Goal: Task Accomplishment & Management: Manage account settings

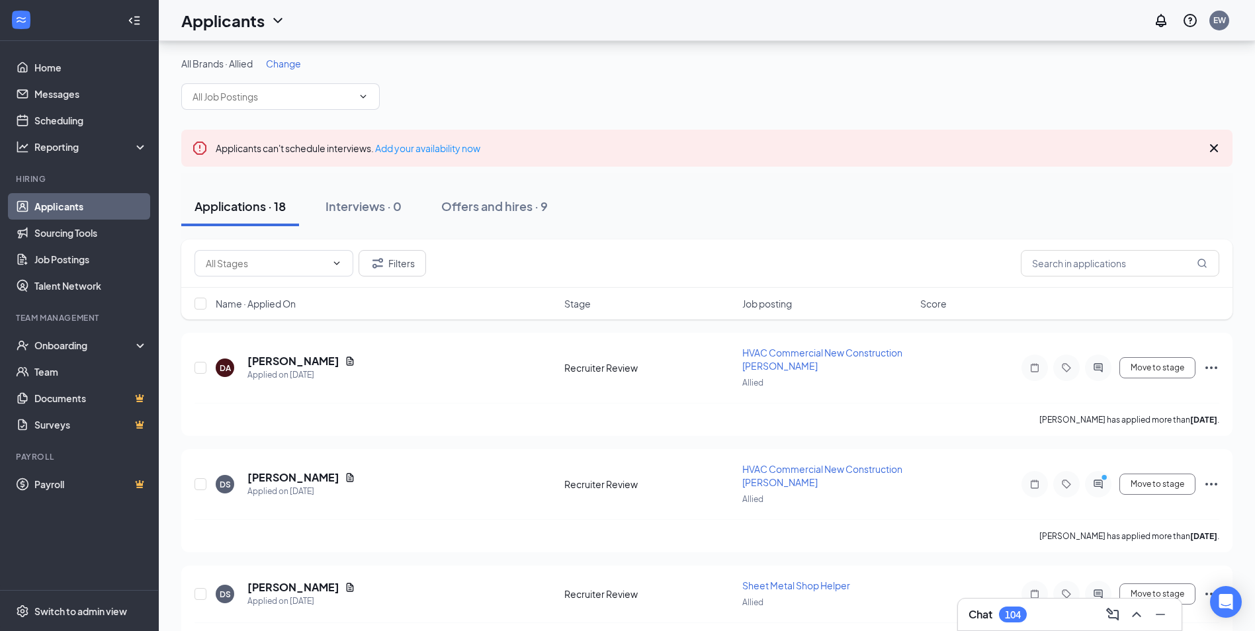
scroll to position [132, 0]
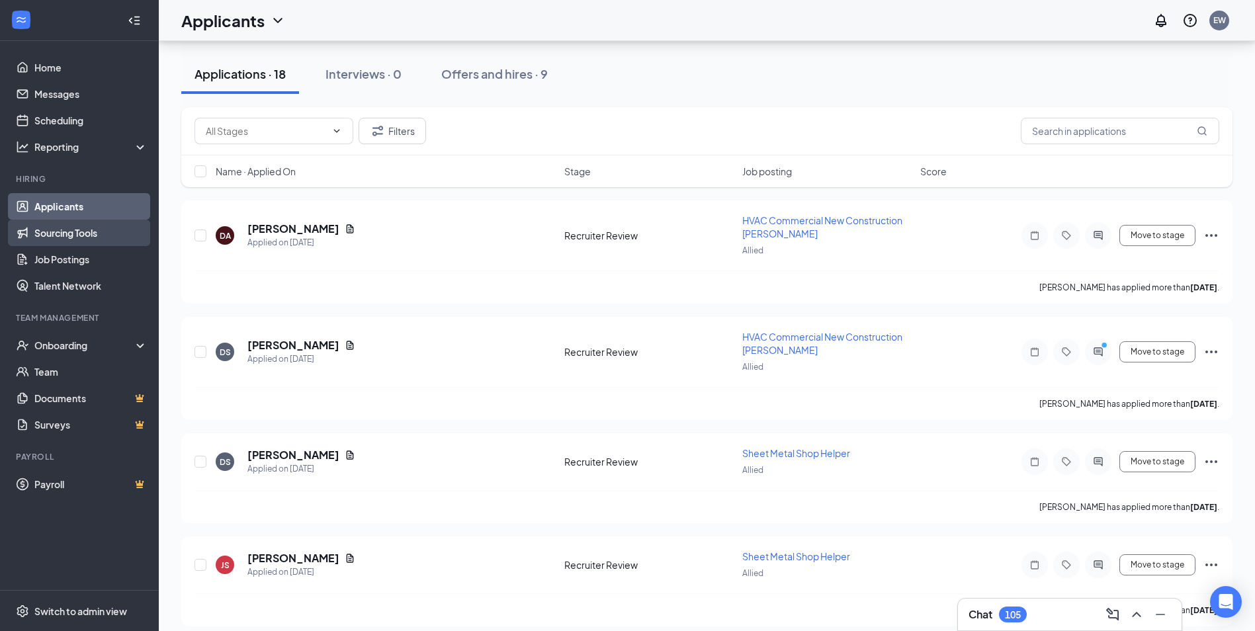
click at [85, 232] on link "Sourcing Tools" at bounding box center [90, 233] width 113 height 26
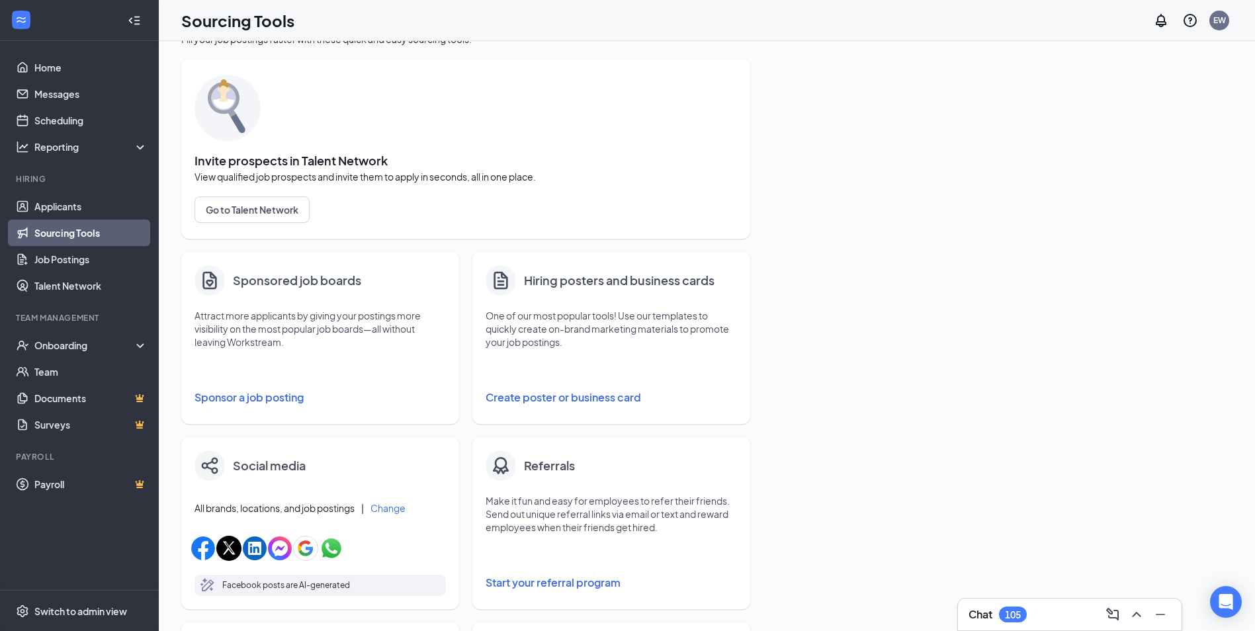
scroll to position [66, 0]
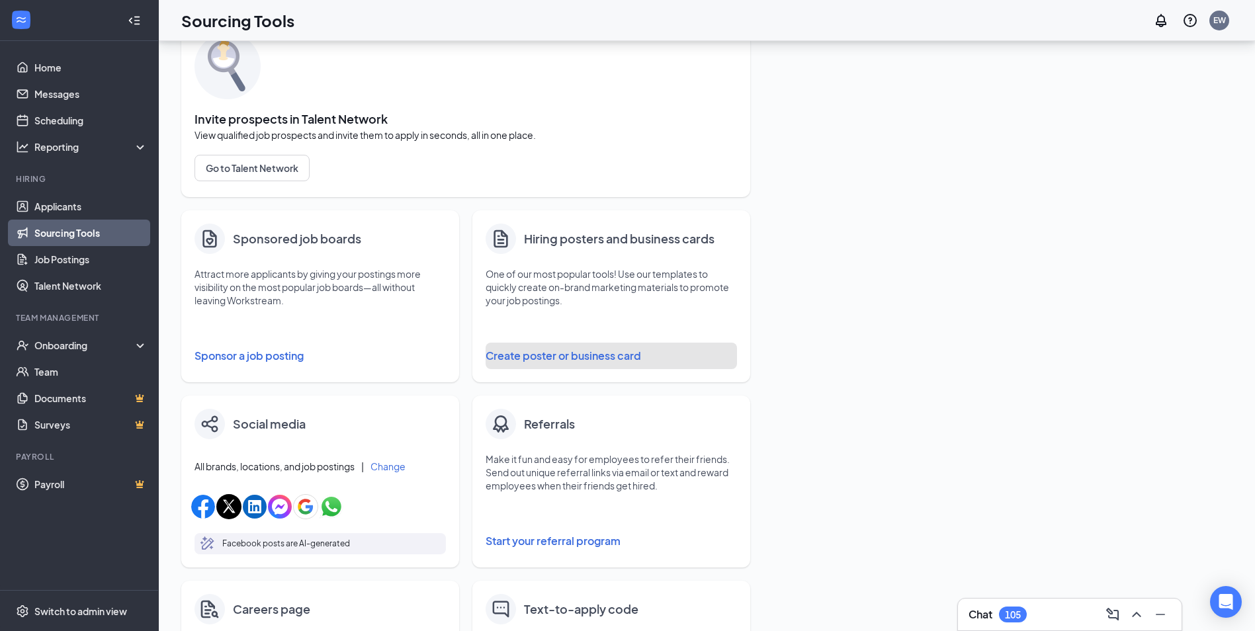
drag, startPoint x: 605, startPoint y: 352, endPoint x: 605, endPoint y: 321, distance: 31.1
click at [606, 324] on div "Hiring posters and business cards One of our most popular tools! Use our templa…" at bounding box center [611, 296] width 278 height 172
click at [584, 355] on button "Create poster or business card" at bounding box center [610, 356] width 251 height 26
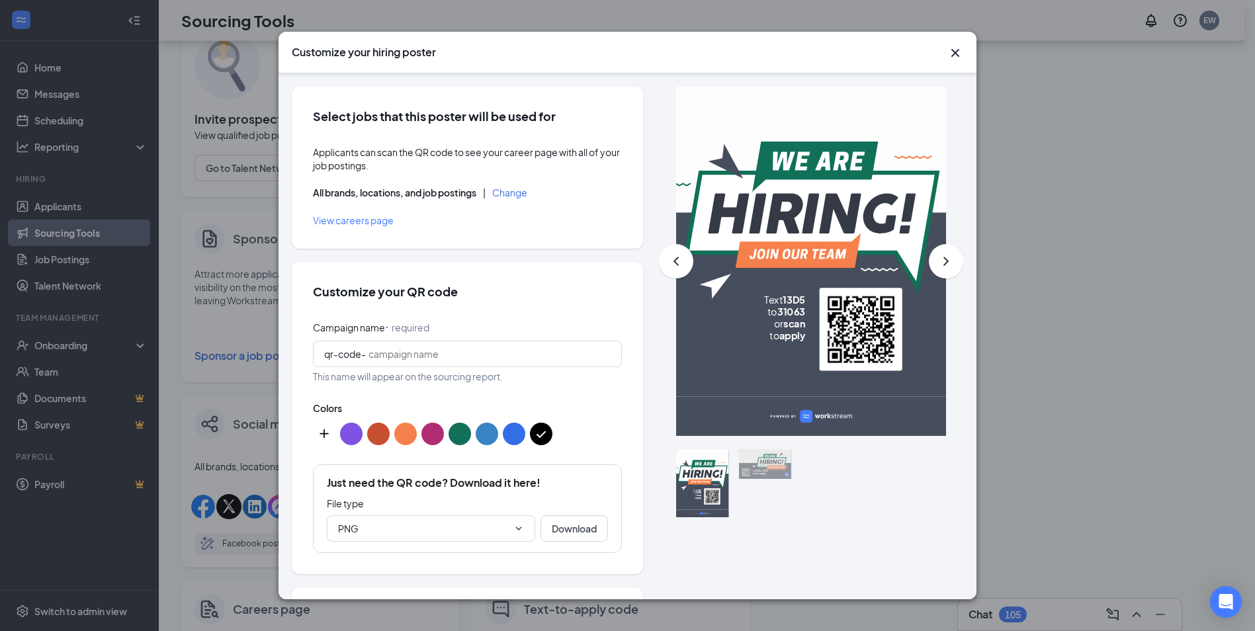
scroll to position [132, 0]
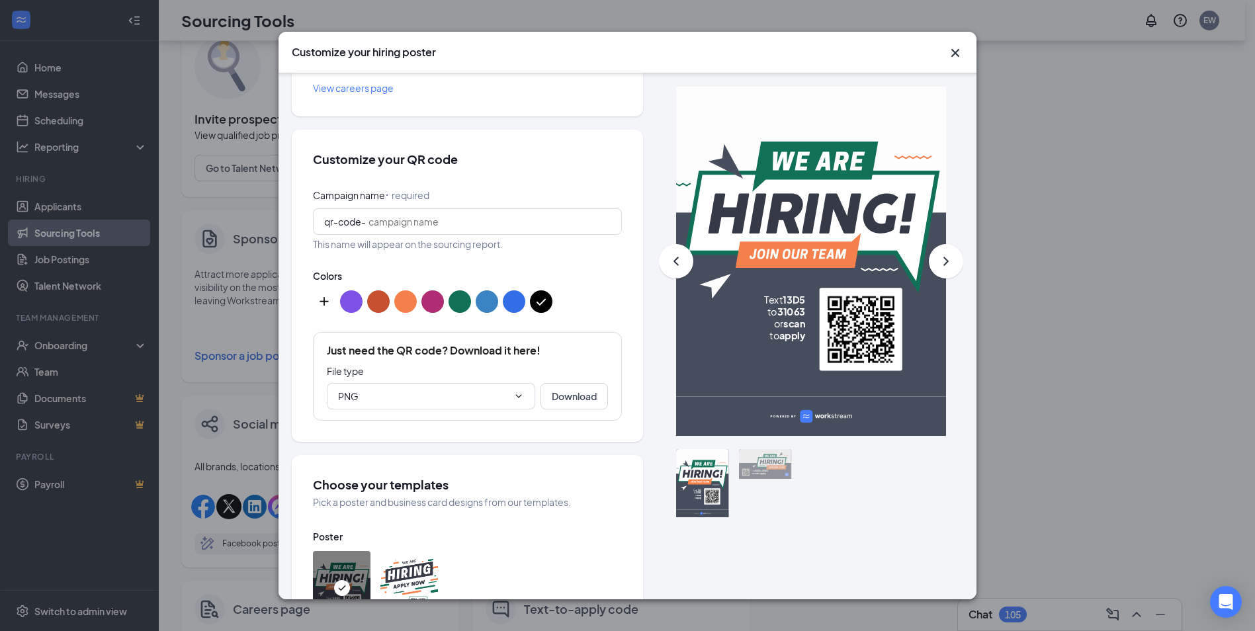
click at [382, 301] on button "color button #C75030" at bounding box center [378, 301] width 22 height 22
click at [540, 300] on button "color button #000000" at bounding box center [541, 301] width 22 height 22
click at [510, 300] on button "color button #346EE6" at bounding box center [514, 301] width 22 height 22
click at [383, 296] on button "color button #C75030" at bounding box center [378, 301] width 22 height 22
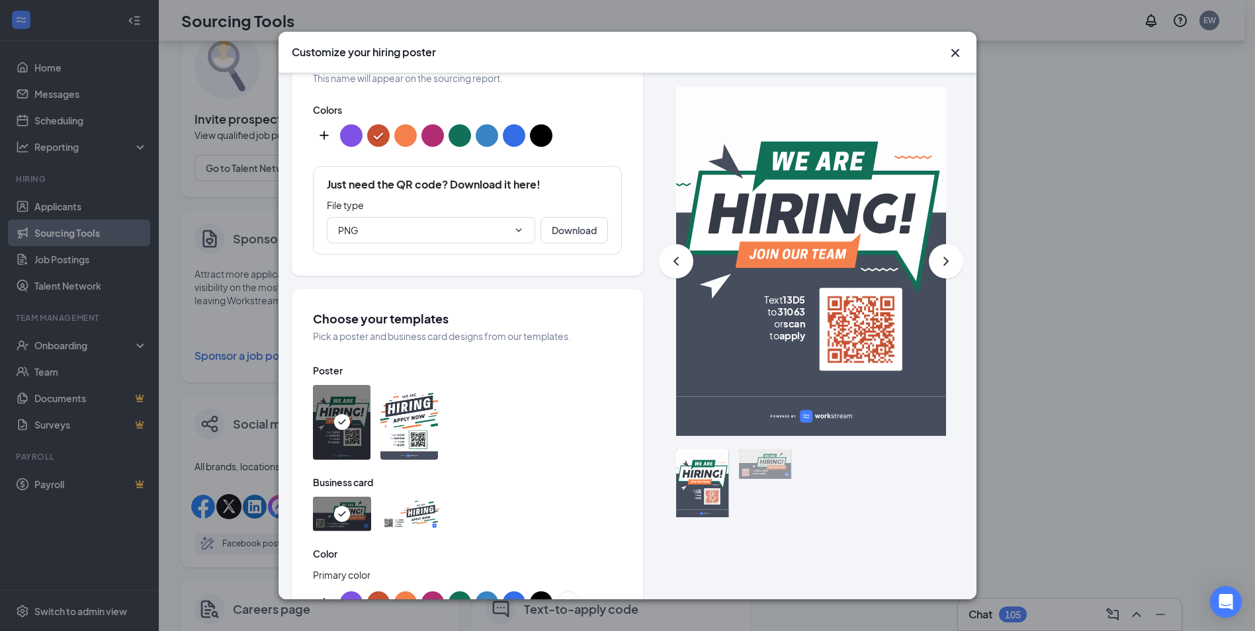
scroll to position [331, 0]
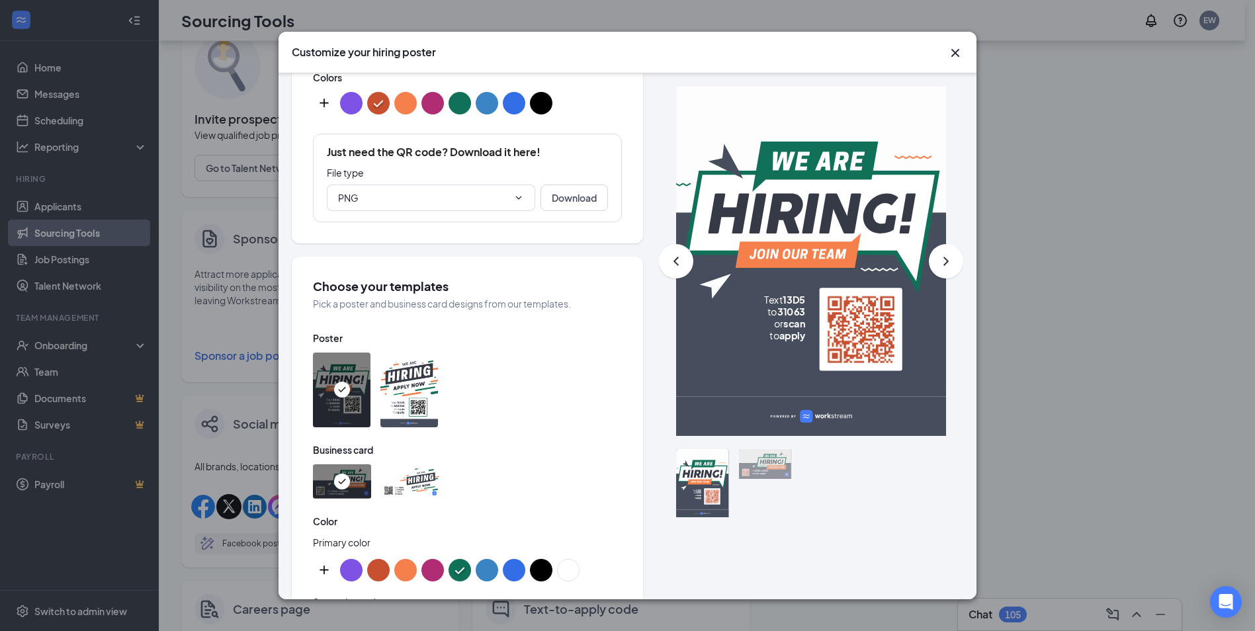
click at [405, 368] on img at bounding box center [409, 390] width 58 height 75
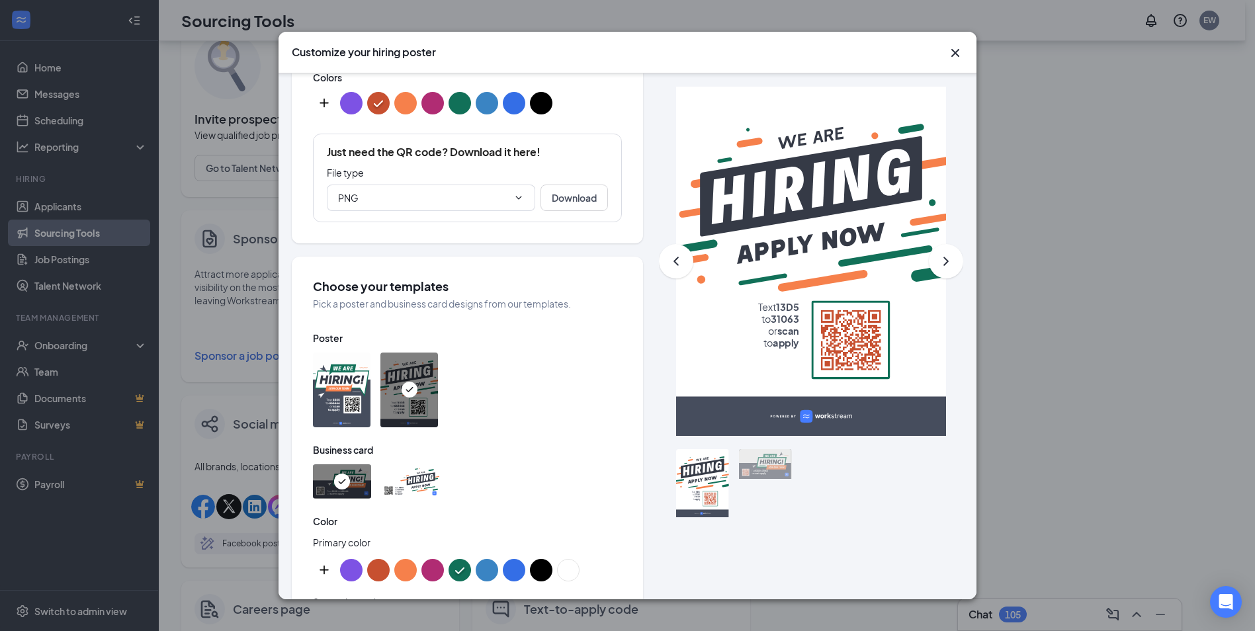
click at [323, 375] on img at bounding box center [342, 390] width 58 height 75
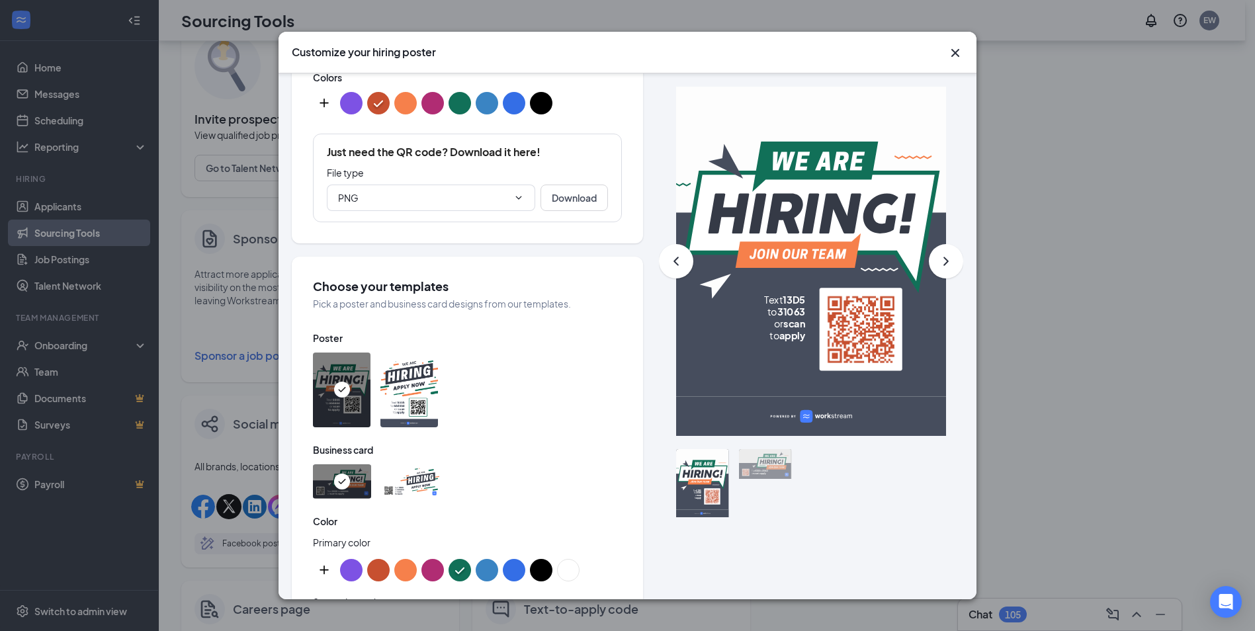
click at [415, 368] on img at bounding box center [409, 390] width 58 height 75
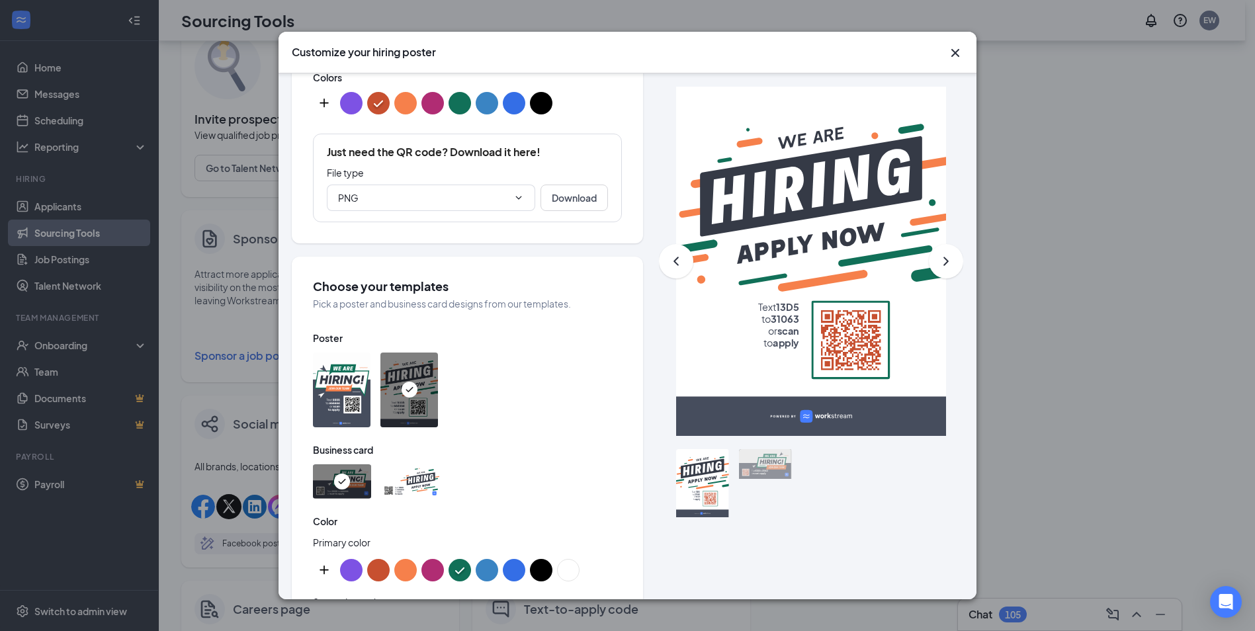
scroll to position [0, 0]
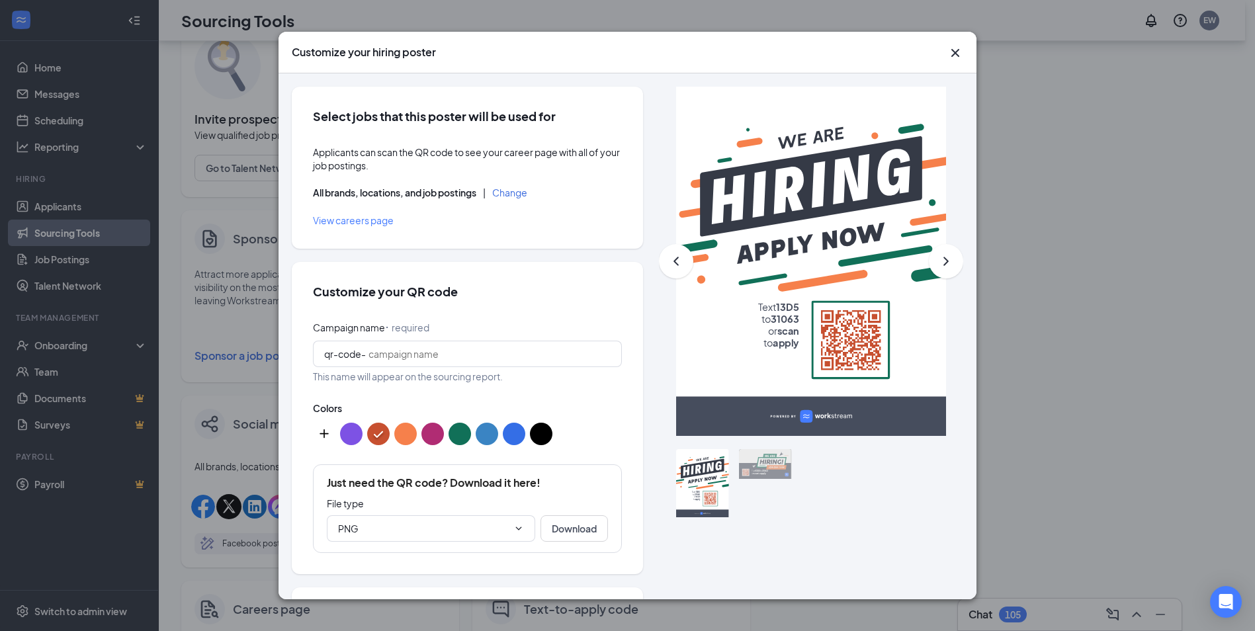
click at [519, 196] on button "Change" at bounding box center [509, 192] width 35 height 9
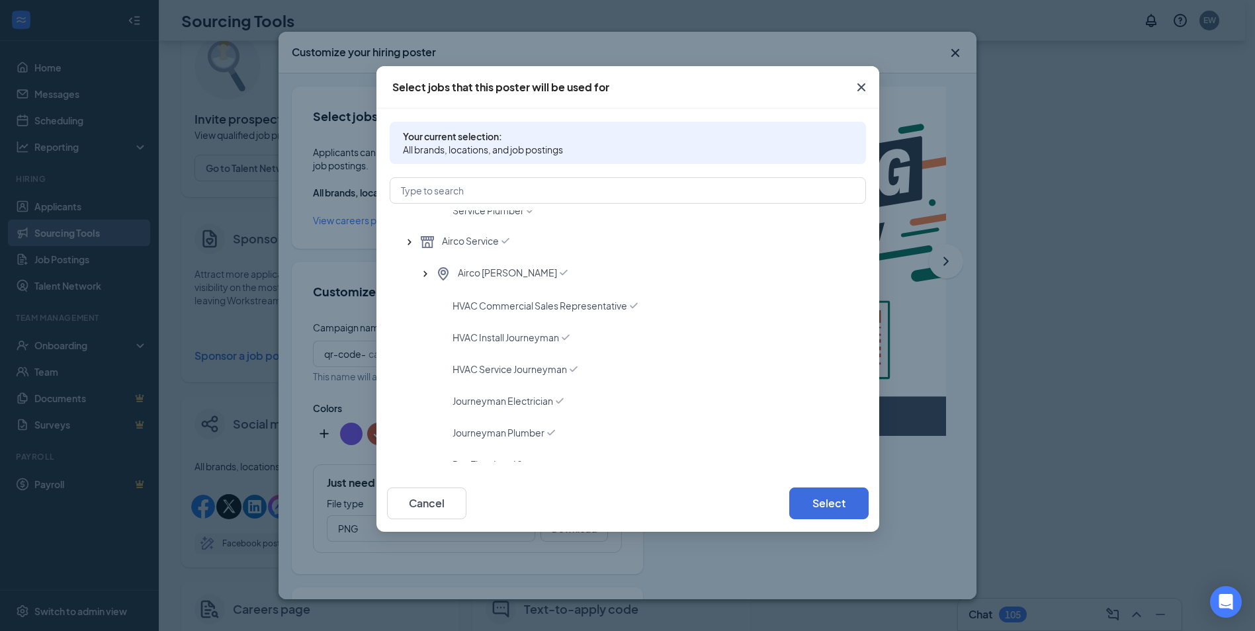
scroll to position [265, 0]
click at [521, 400] on span "Journeyman Electrician" at bounding box center [502, 406] width 101 height 13
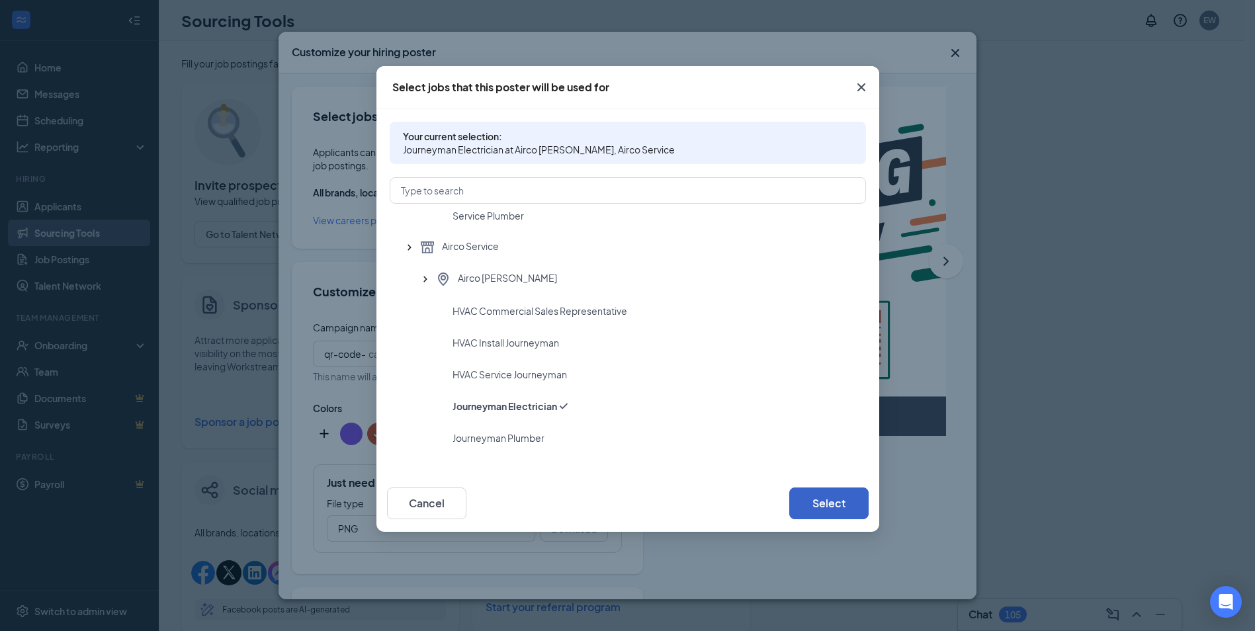
drag, startPoint x: 844, startPoint y: 508, endPoint x: 824, endPoint y: 549, distance: 45.6
click at [845, 508] on button "Select" at bounding box center [828, 503] width 79 height 32
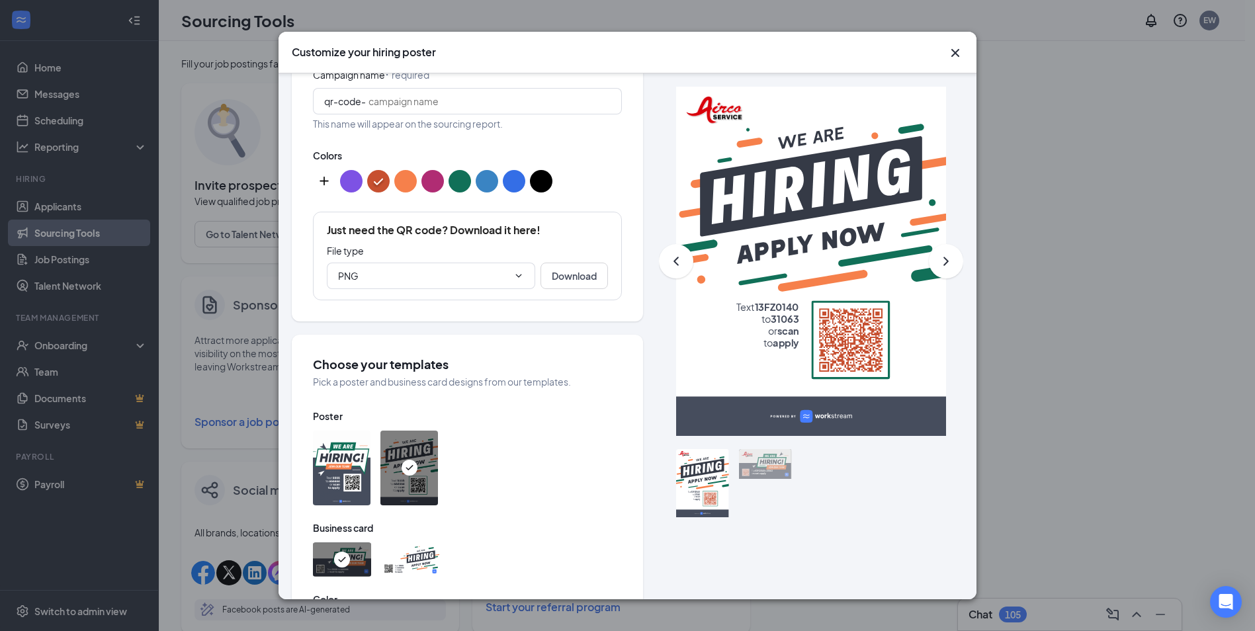
click at [355, 448] on img at bounding box center [342, 468] width 58 height 75
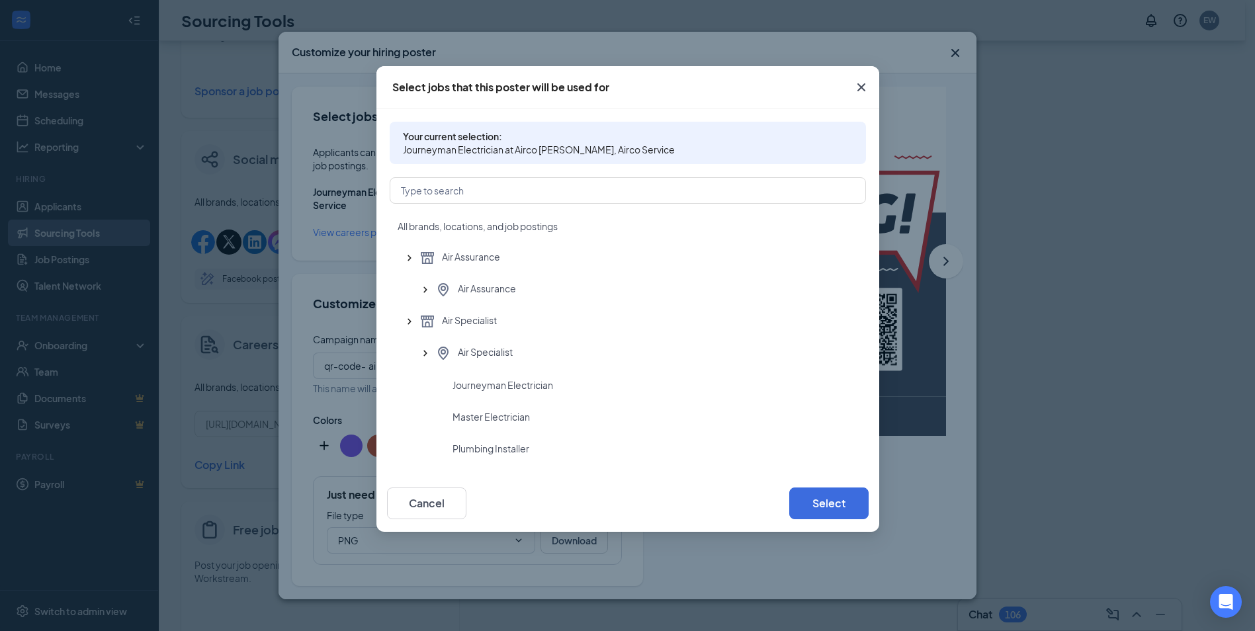
scroll to position [1654, 0]
click at [528, 349] on span "Journeyman Electrician" at bounding box center [502, 350] width 101 height 13
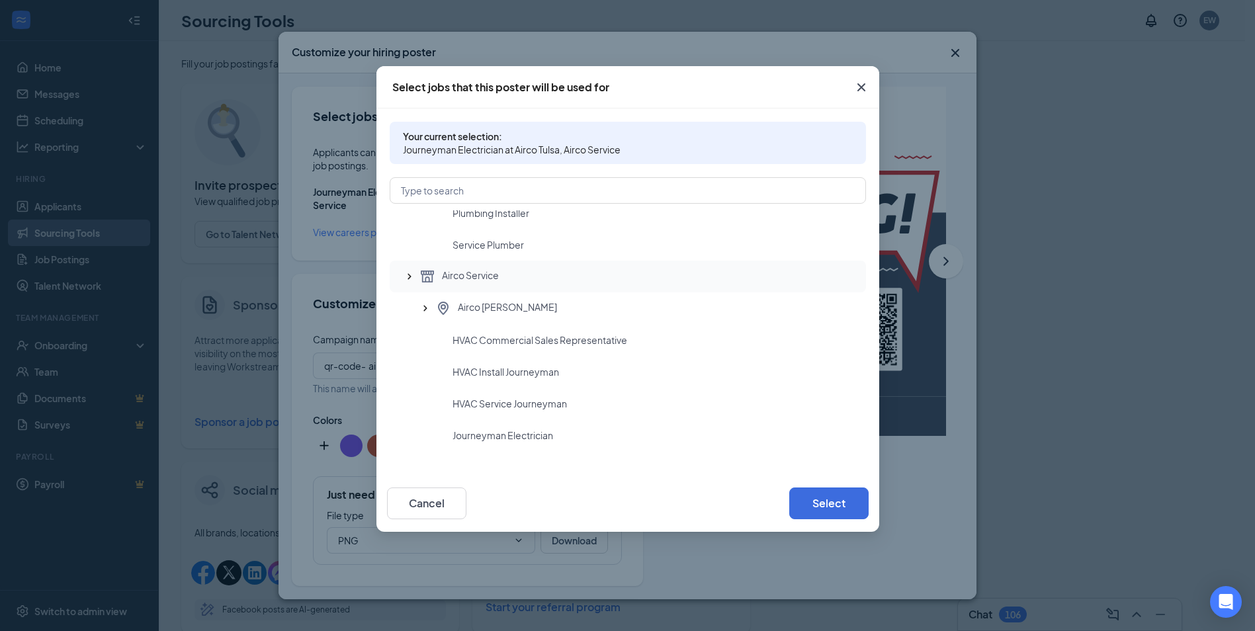
scroll to position [397, 0]
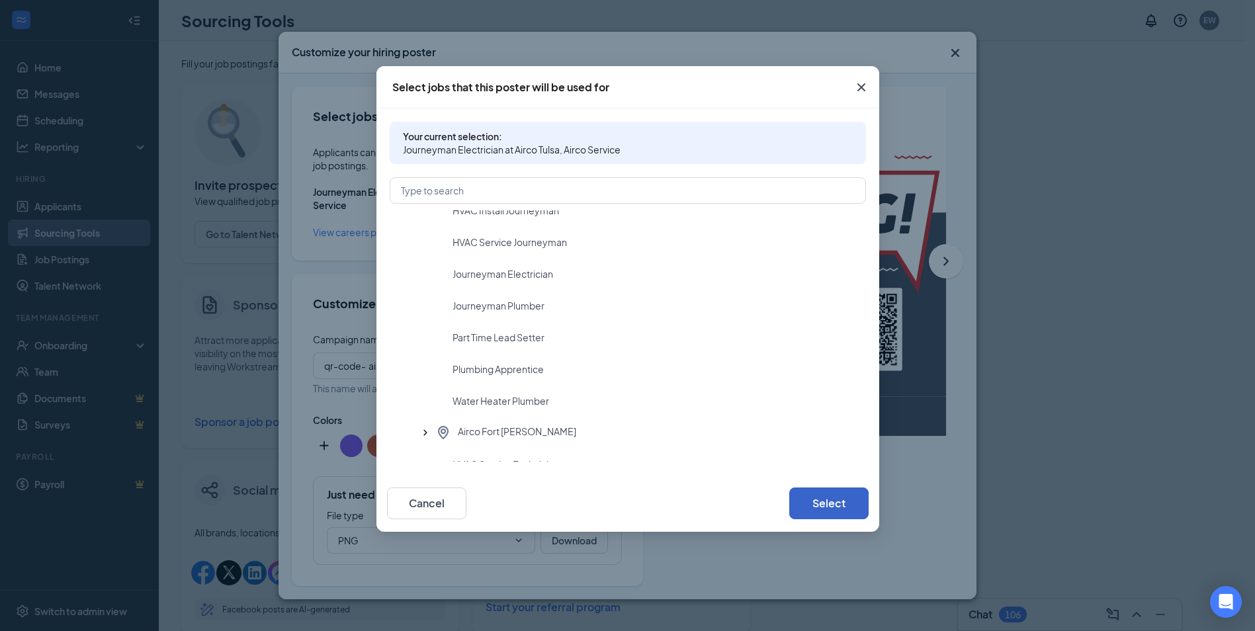
click at [821, 505] on button "Select" at bounding box center [828, 503] width 79 height 32
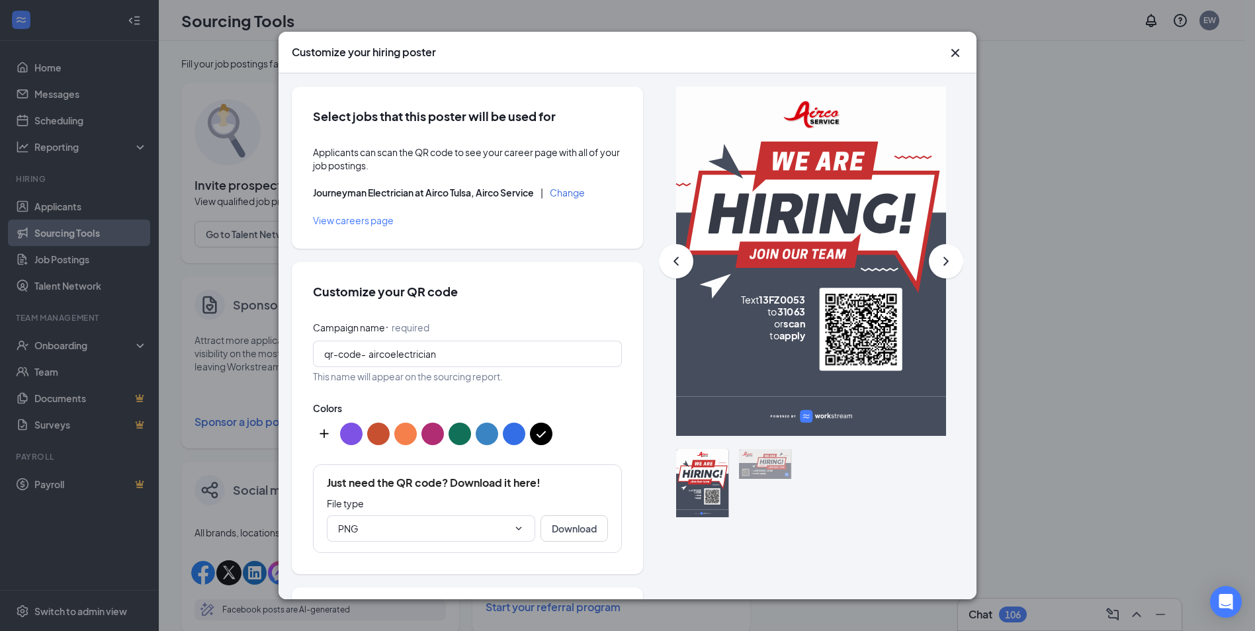
scroll to position [132, 0]
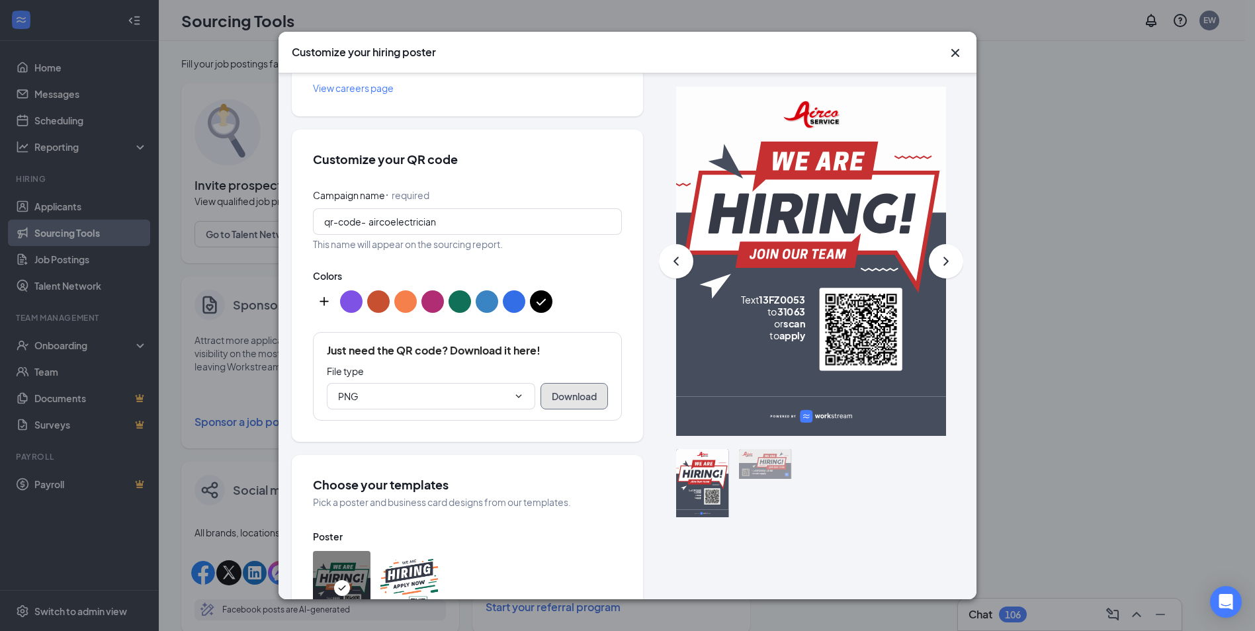
click at [557, 401] on button "Download" at bounding box center [573, 396] width 67 height 26
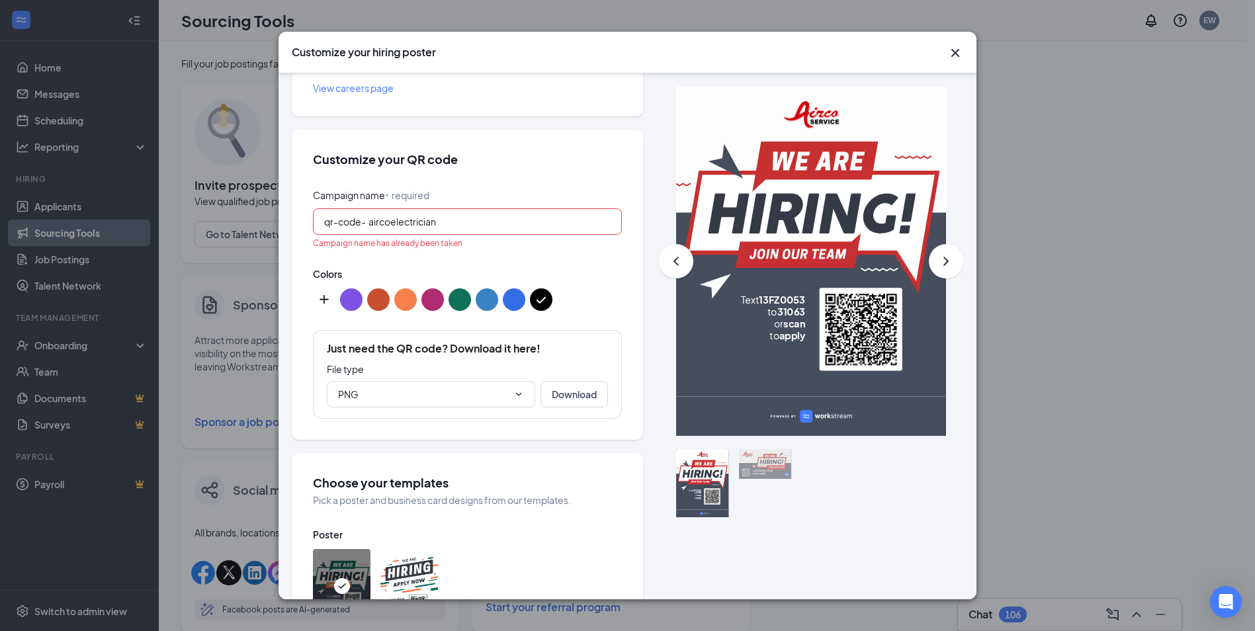
scroll to position [247, 0]
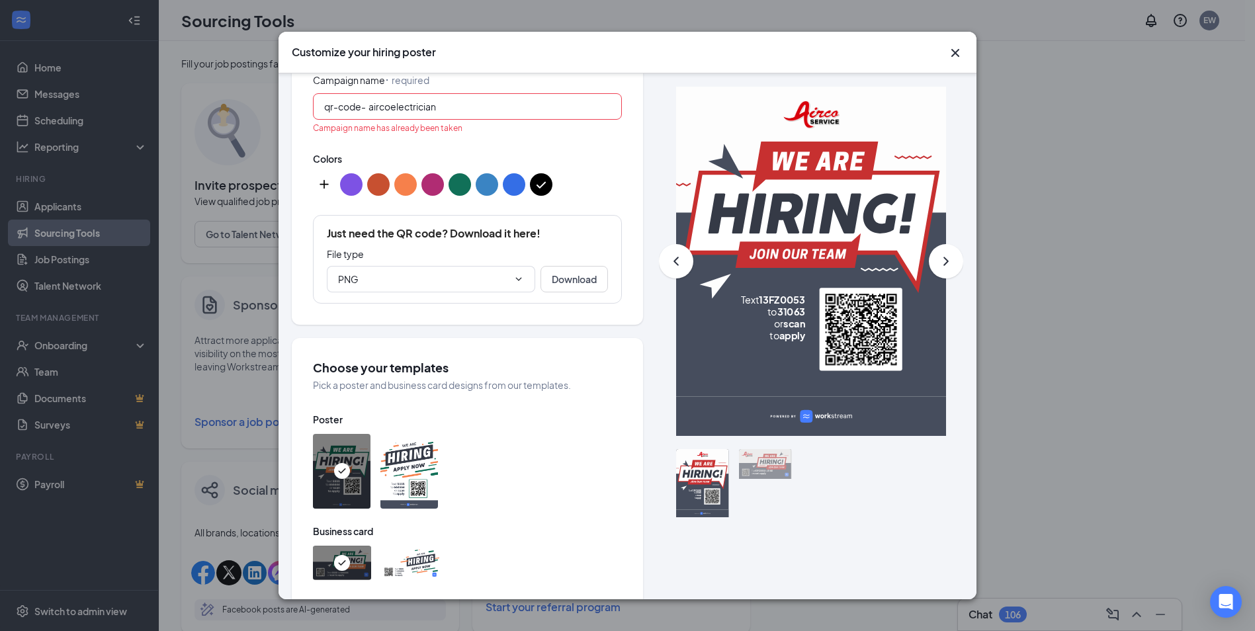
click at [461, 106] on input "aircoelectrician" at bounding box center [489, 106] width 242 height 15
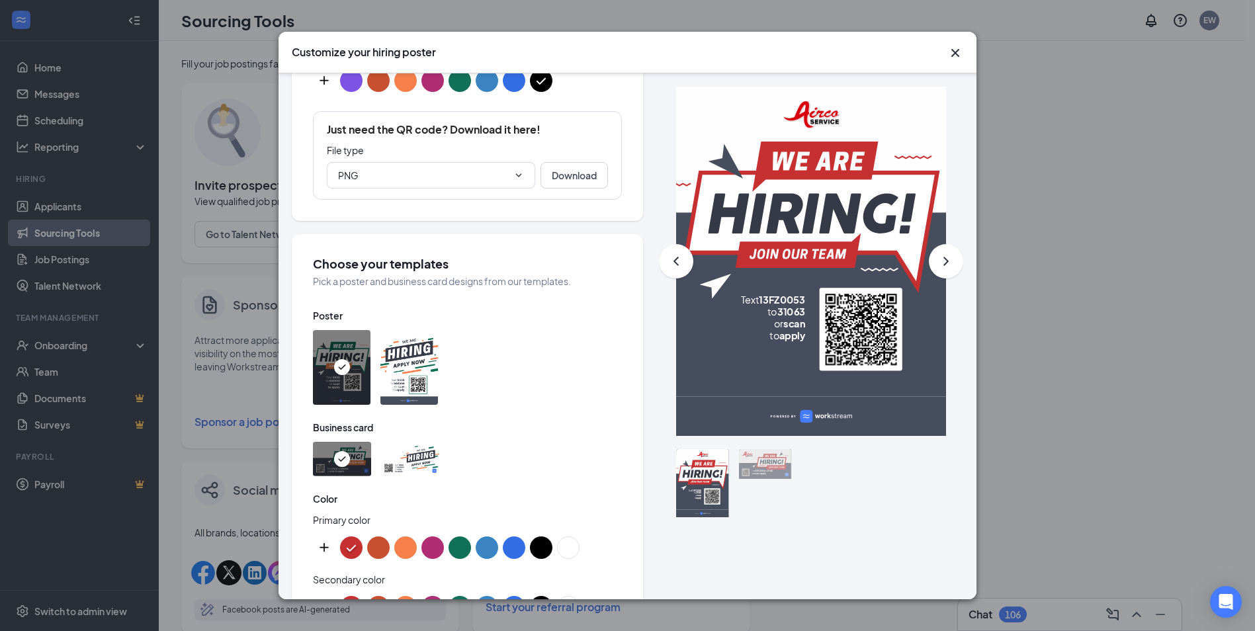
scroll to position [644, 0]
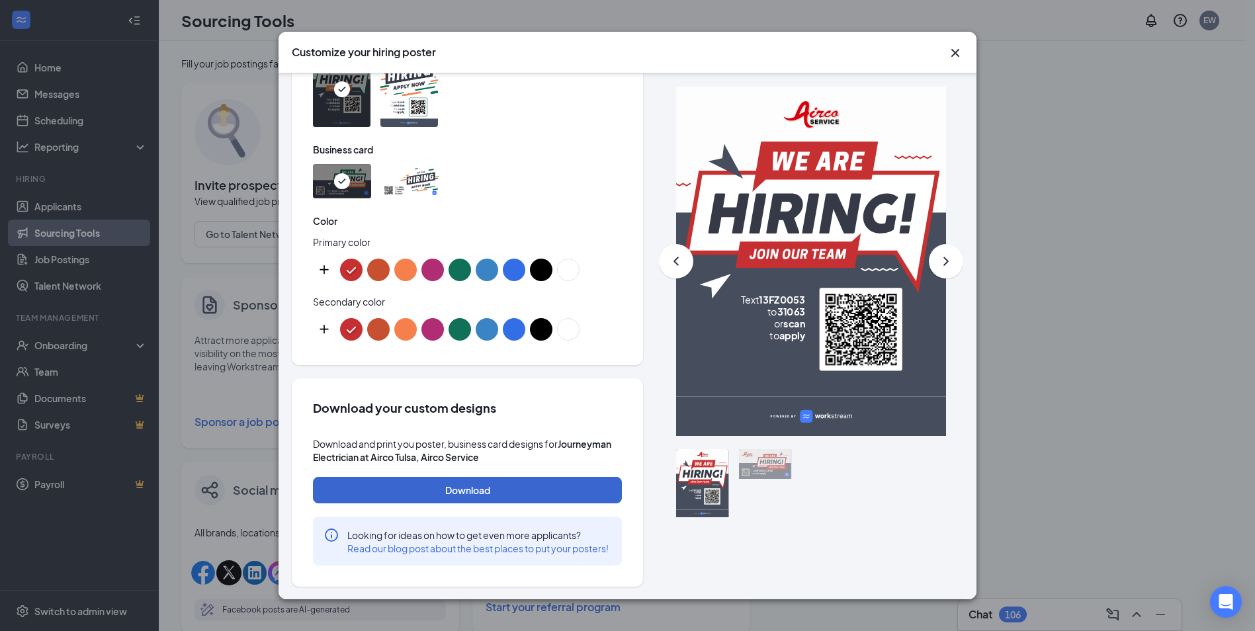
type input "aircoelectriciantulsa"
click at [468, 477] on button "Download" at bounding box center [467, 490] width 309 height 26
drag, startPoint x: 830, startPoint y: 63, endPoint x: 861, endPoint y: 63, distance: 31.1
click at [830, 63] on div "Customize your hiring poster" at bounding box center [627, 53] width 698 height 42
click at [959, 48] on icon "Cross" at bounding box center [955, 53] width 16 height 16
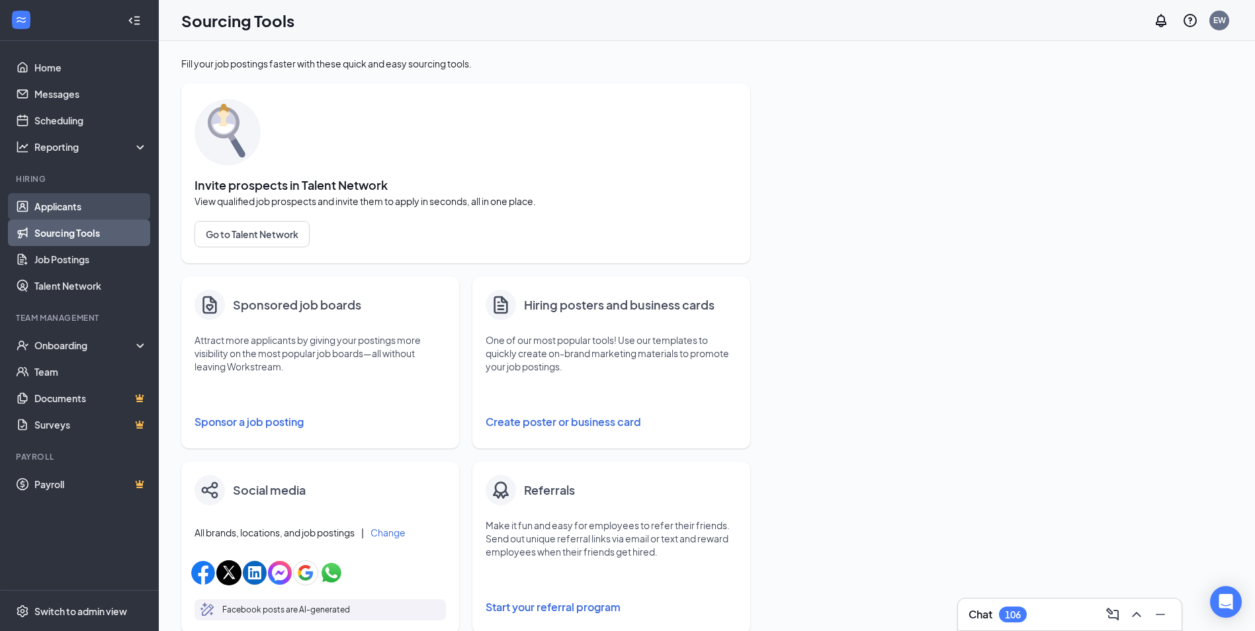
click at [56, 202] on link "Applicants" at bounding box center [90, 206] width 113 height 26
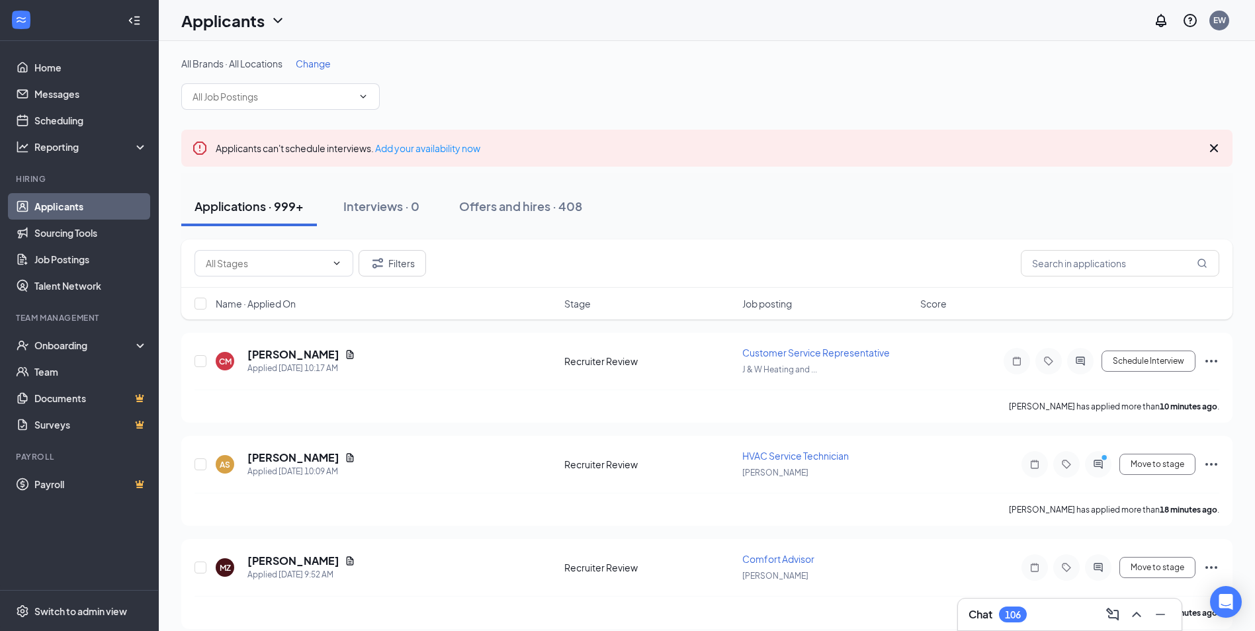
click at [312, 65] on span "Change" at bounding box center [313, 64] width 35 height 12
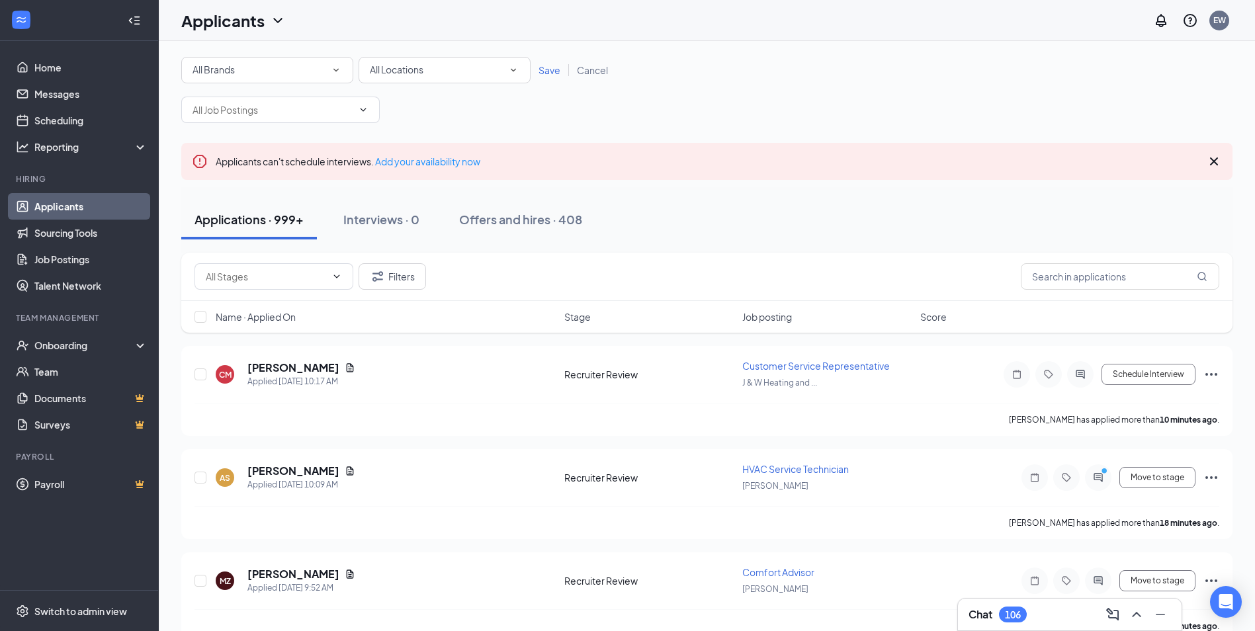
click at [411, 71] on span "All Locations" at bounding box center [397, 69] width 54 height 12
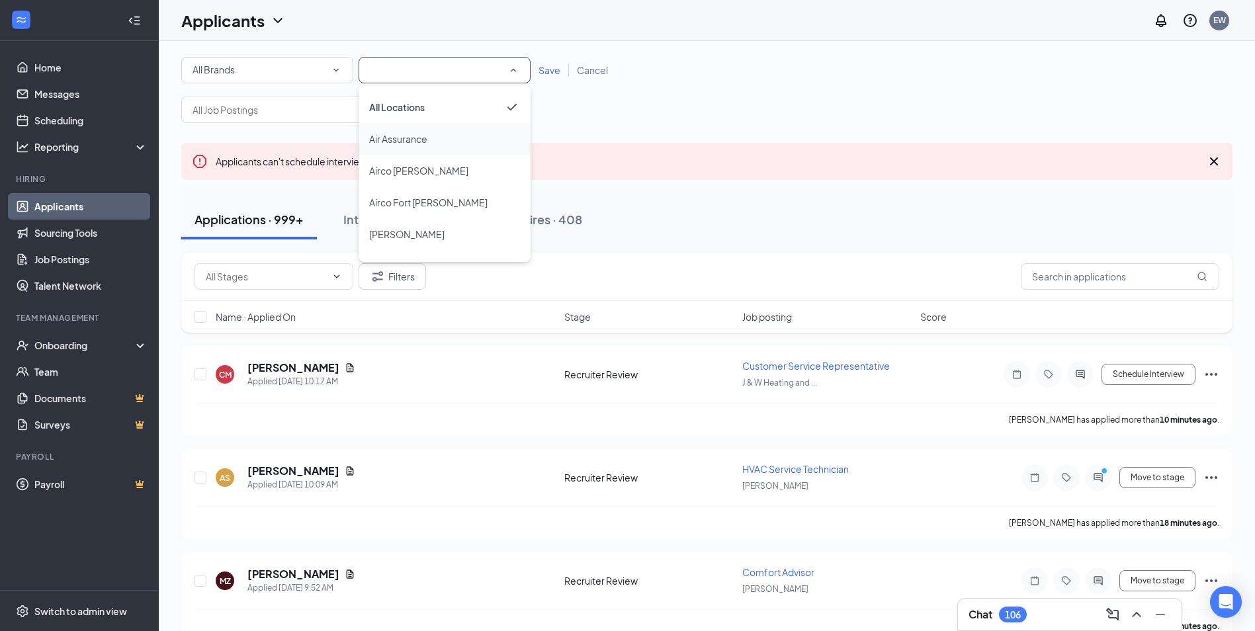
click at [380, 126] on li "Air Assurance" at bounding box center [445, 139] width 172 height 32
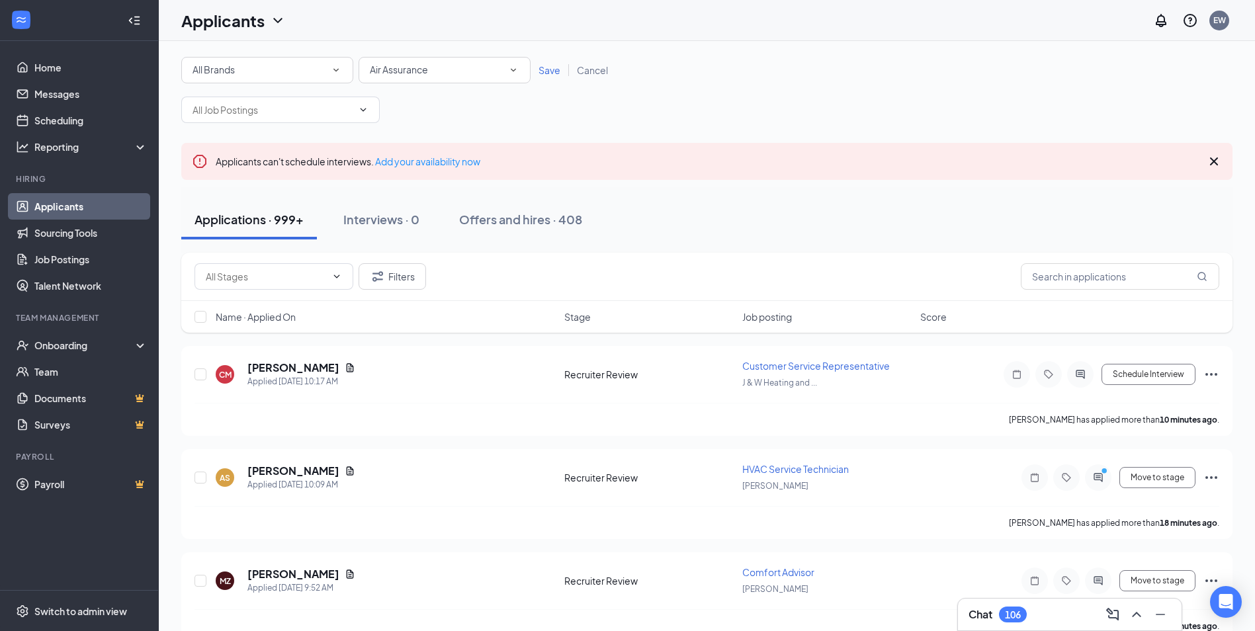
click at [551, 70] on span "Save" at bounding box center [549, 70] width 22 height 12
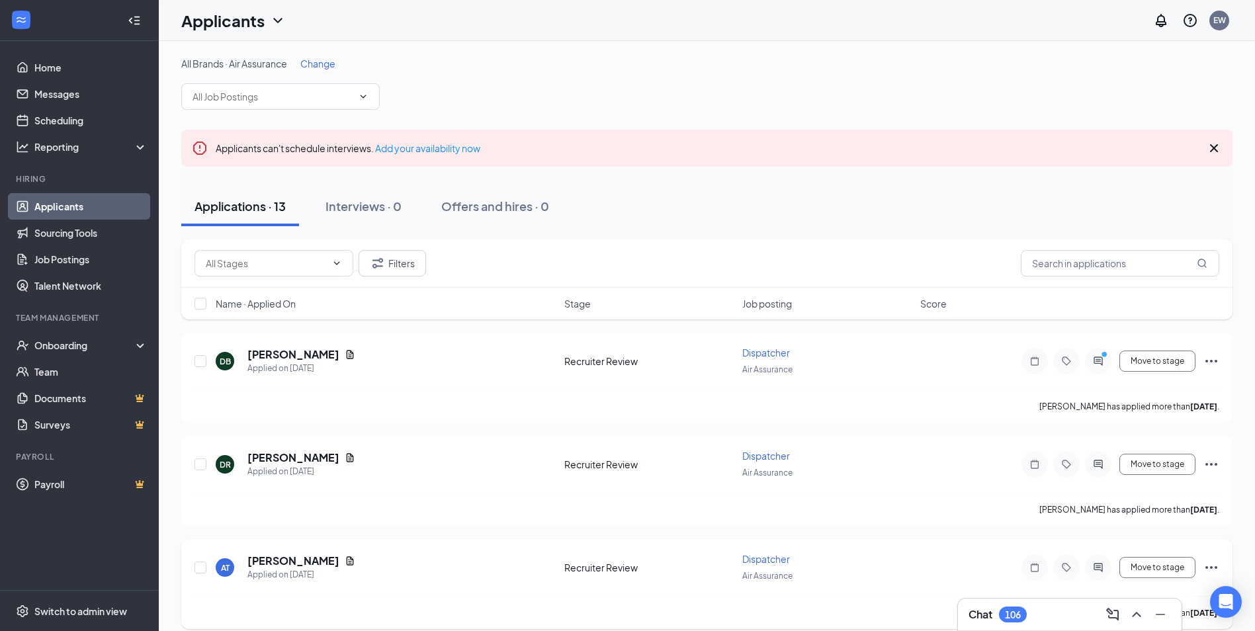
click at [484, 585] on div "AT ARIANNA TOBIAS Applied on Sep 9 Recruiter Review Dispatcher Air Assurance Mo…" at bounding box center [706, 574] width 1025 height 44
click at [54, 240] on link "Sourcing Tools" at bounding box center [90, 233] width 113 height 26
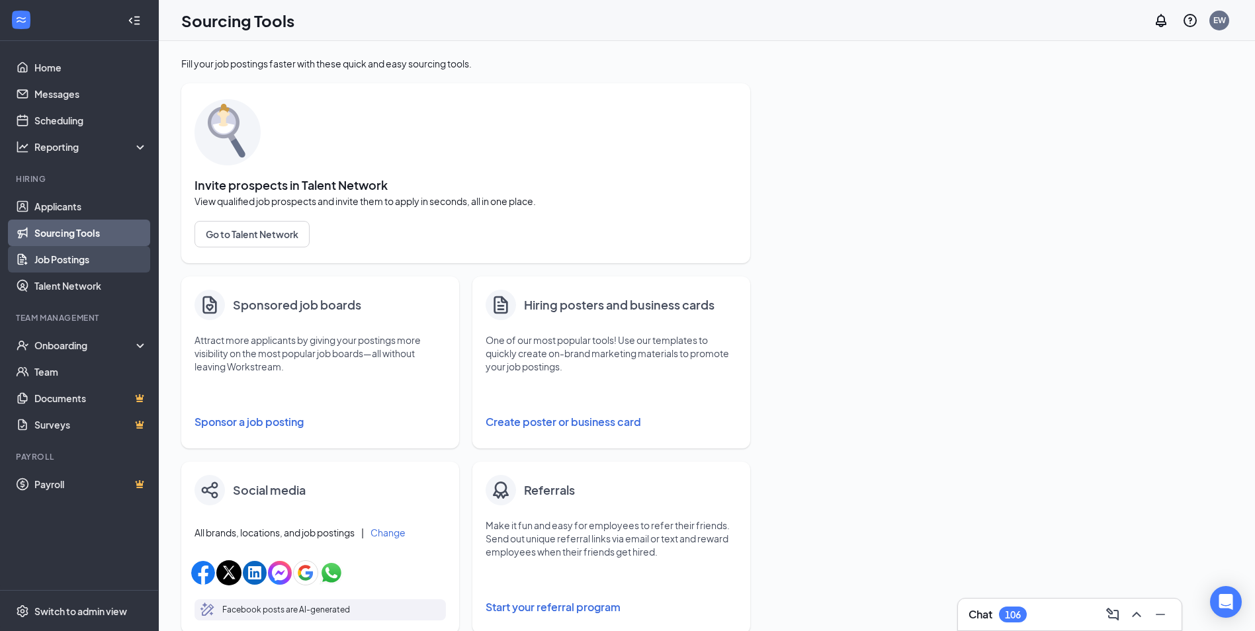
click at [66, 263] on link "Job Postings" at bounding box center [90, 259] width 113 height 26
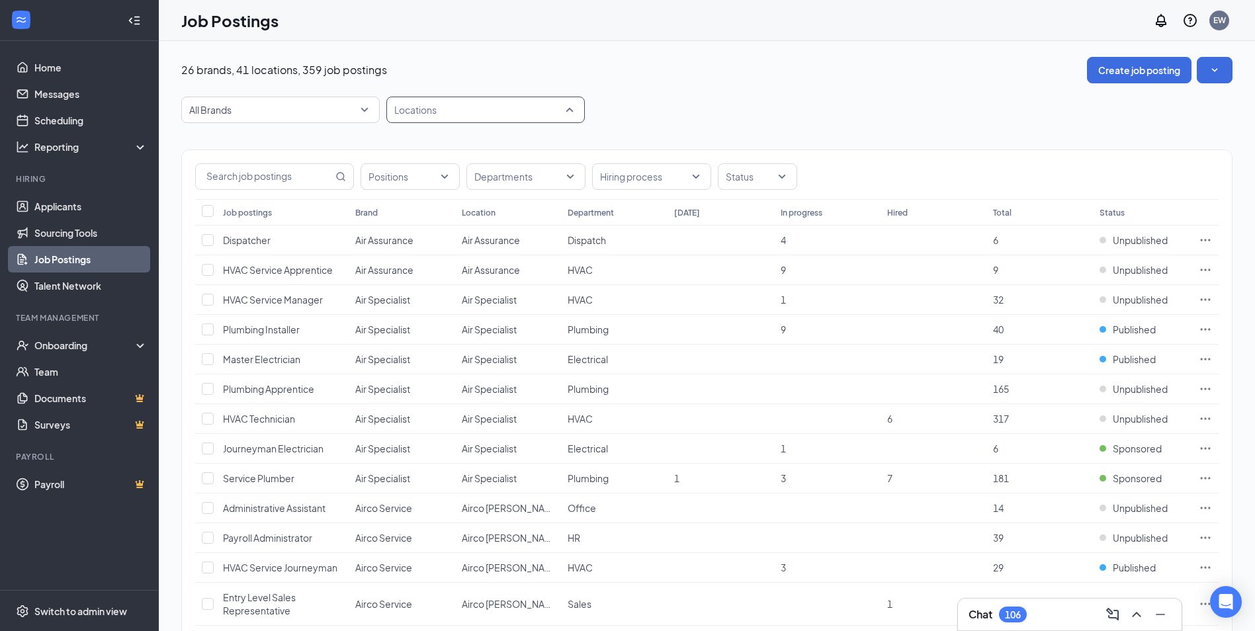
click at [488, 111] on div at bounding box center [479, 109] width 179 height 21
click at [435, 180] on span "Air Assurance" at bounding box center [444, 177] width 58 height 12
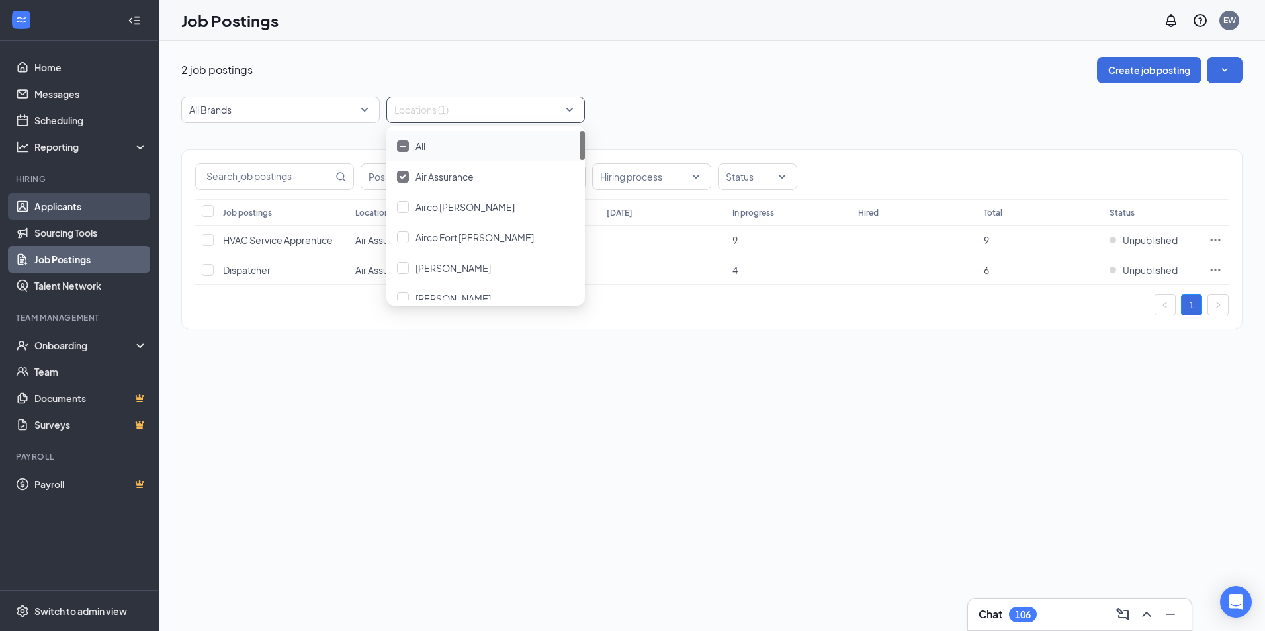
click at [79, 210] on link "Applicants" at bounding box center [90, 206] width 113 height 26
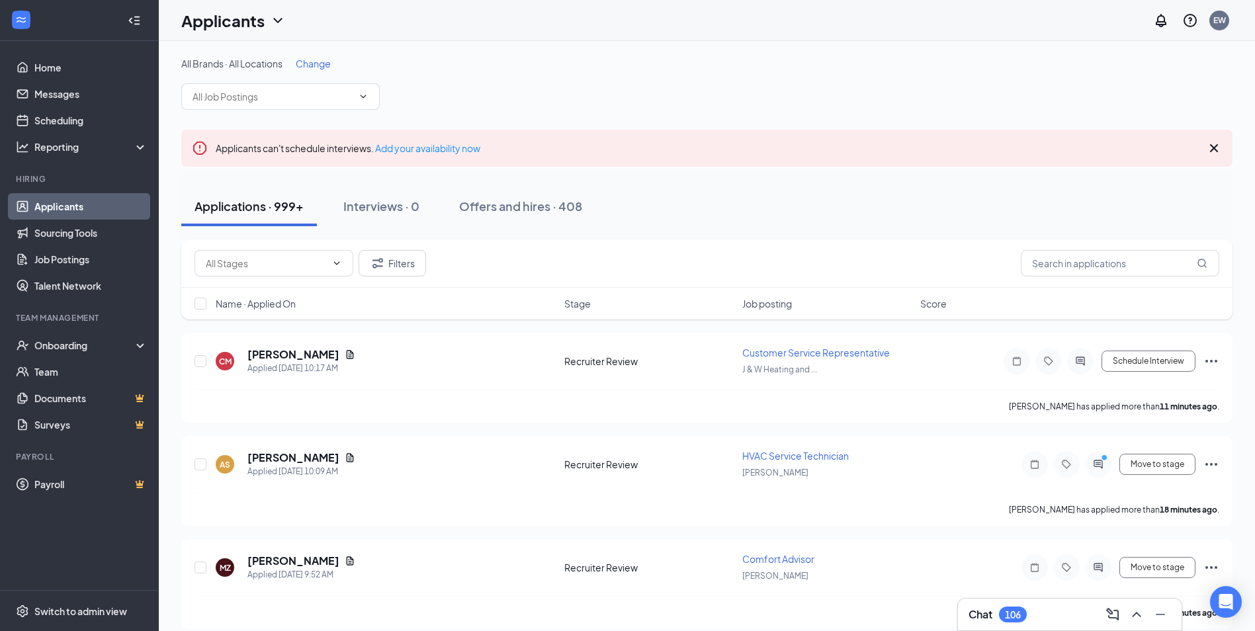
click at [323, 68] on span "Change" at bounding box center [313, 64] width 35 height 12
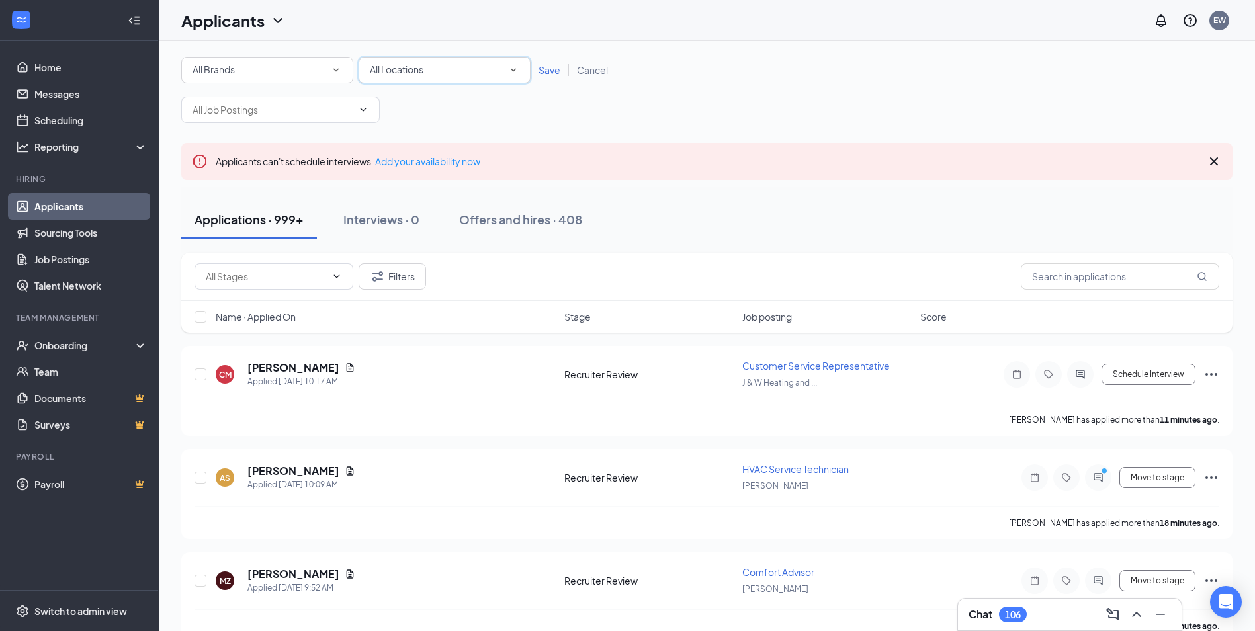
click at [400, 63] on span "All Locations" at bounding box center [397, 69] width 54 height 12
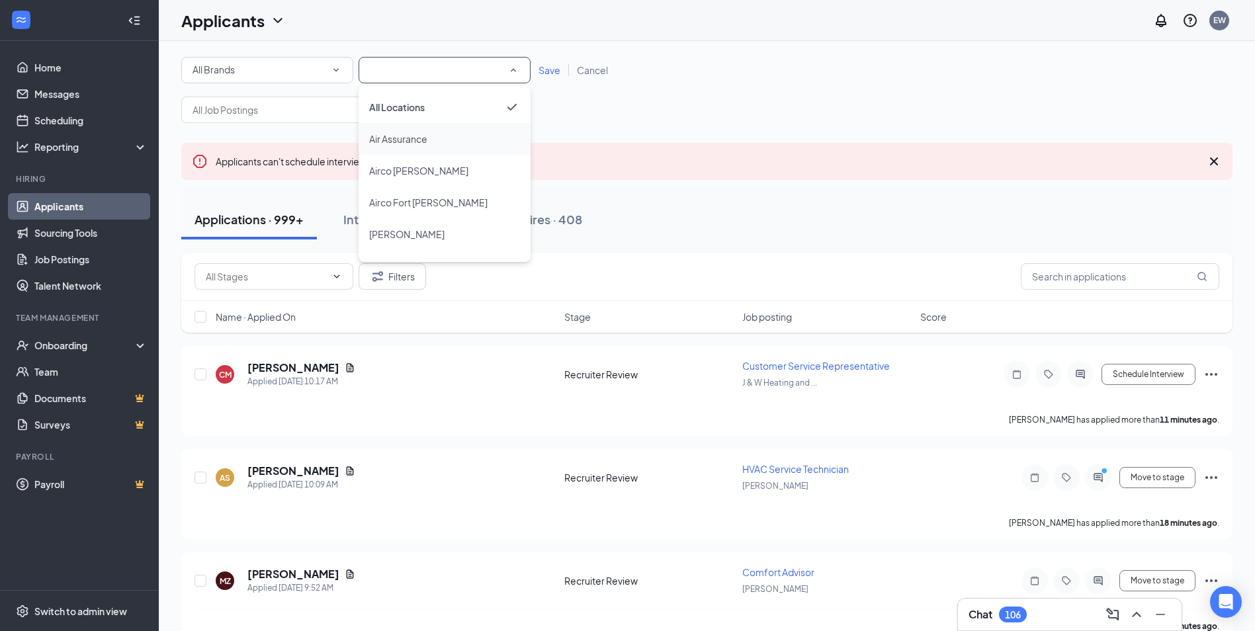
click at [417, 145] on span "Air Assurance" at bounding box center [398, 139] width 58 height 16
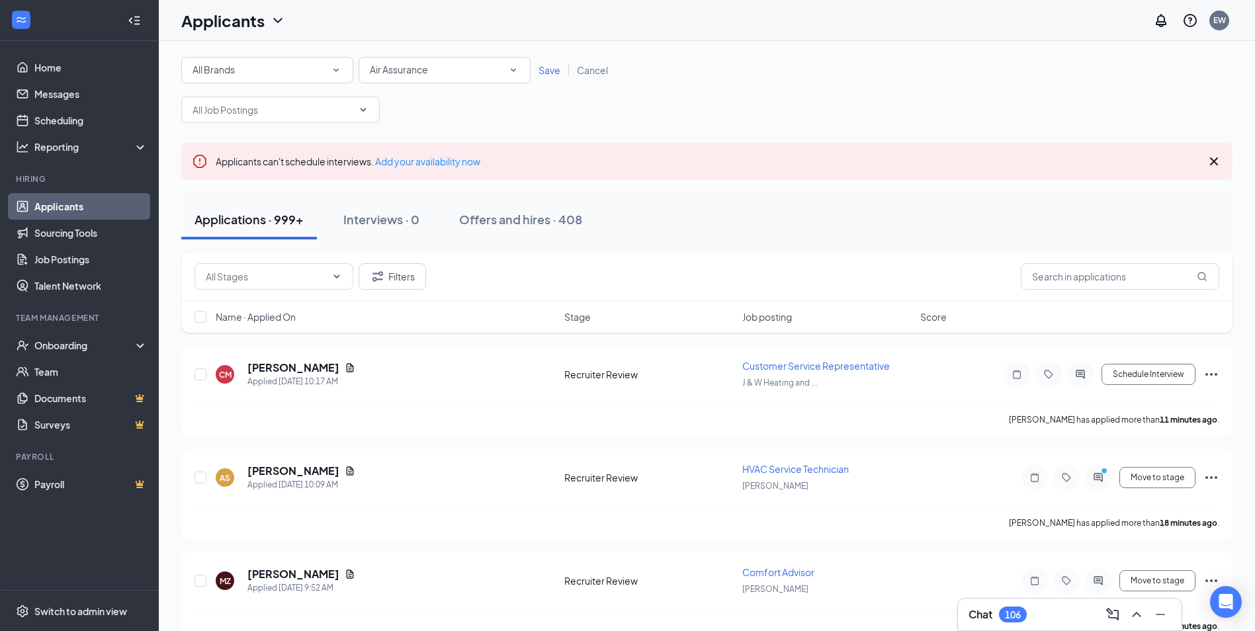
click at [545, 73] on span "Save" at bounding box center [549, 70] width 22 height 12
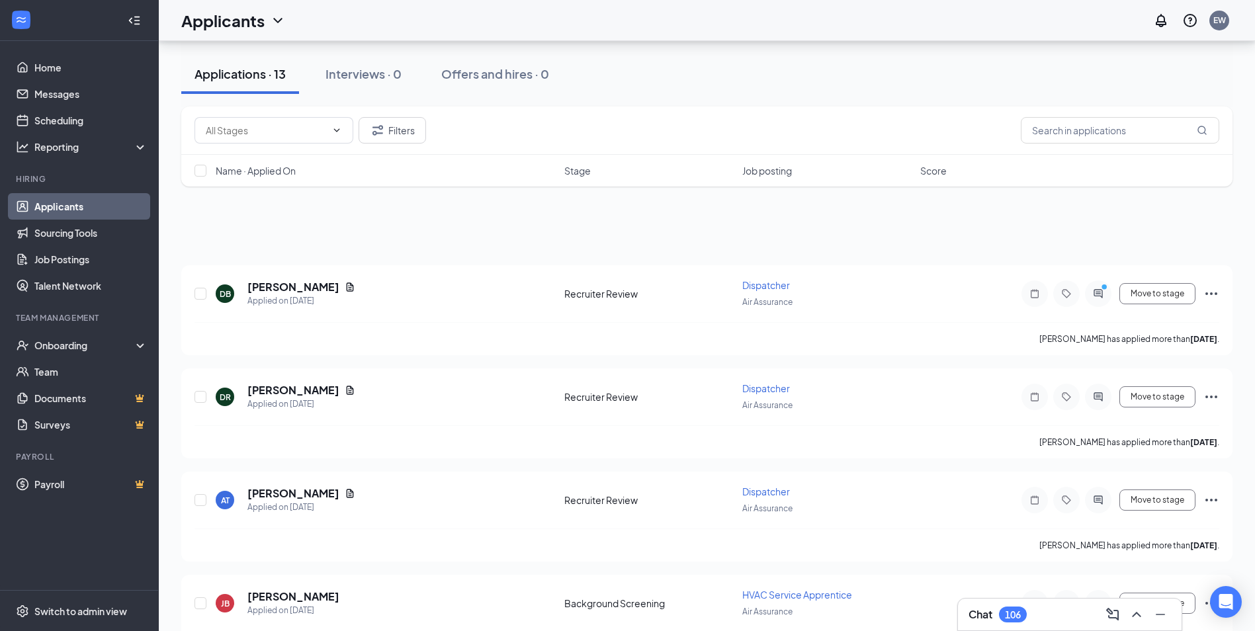
scroll to position [463, 0]
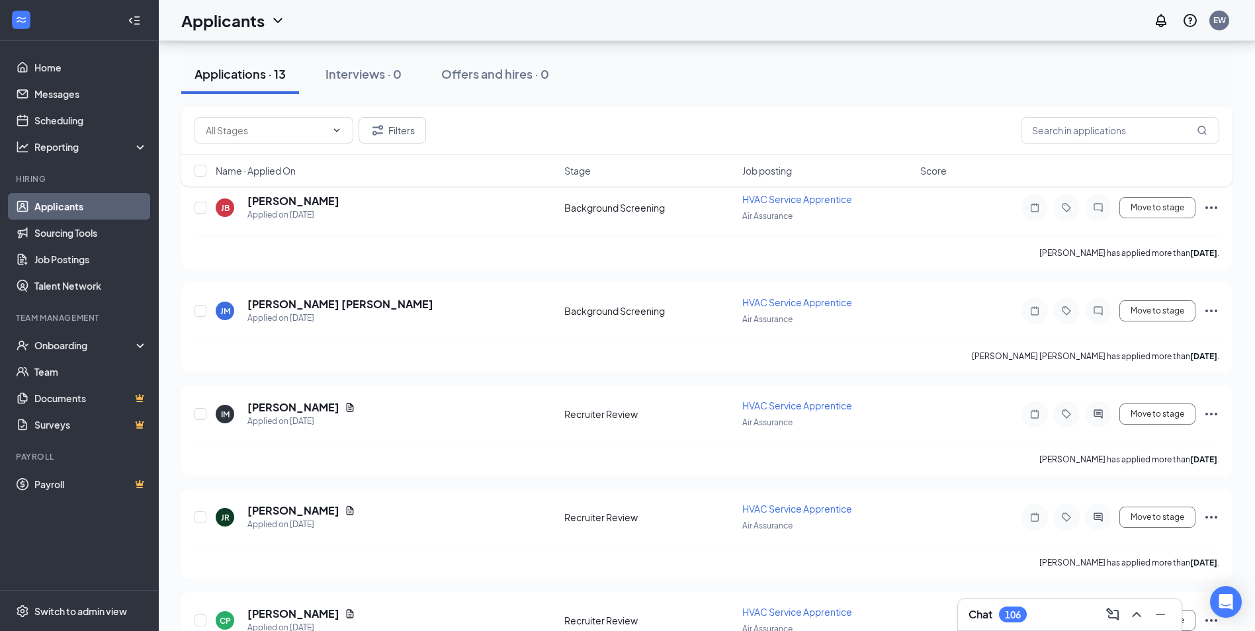
click at [171, 574] on div "All Brands · Air Assurance Change Applicants can't schedule interviews. Add you…" at bounding box center [707, 396] width 1096 height 1636
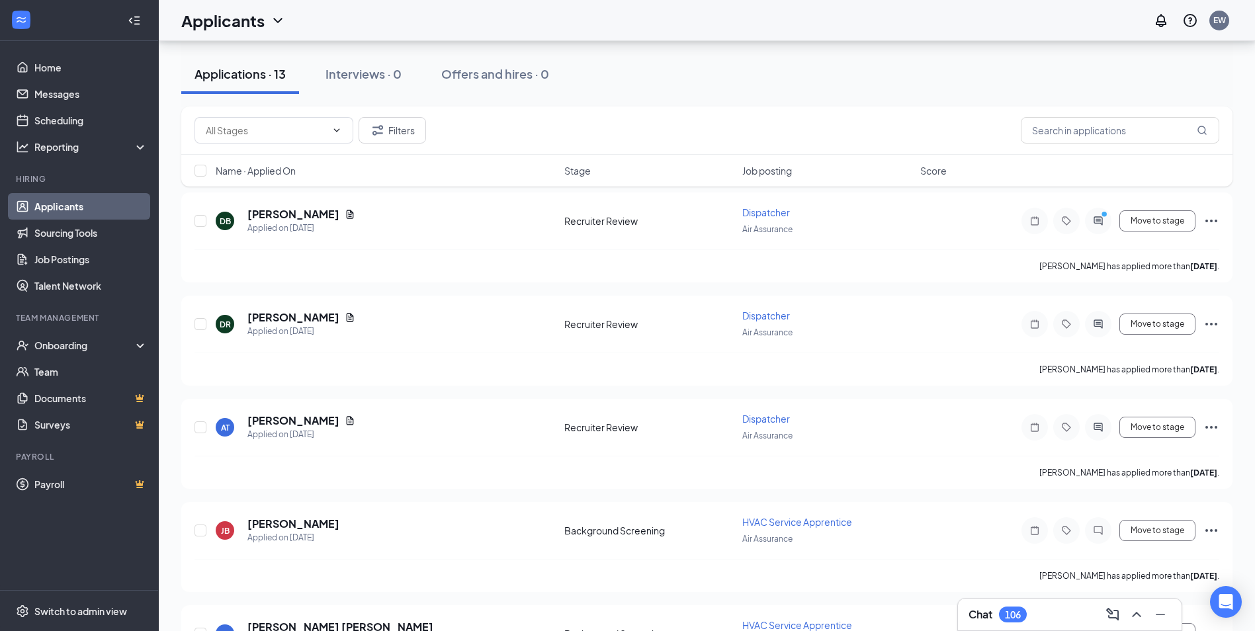
scroll to position [0, 0]
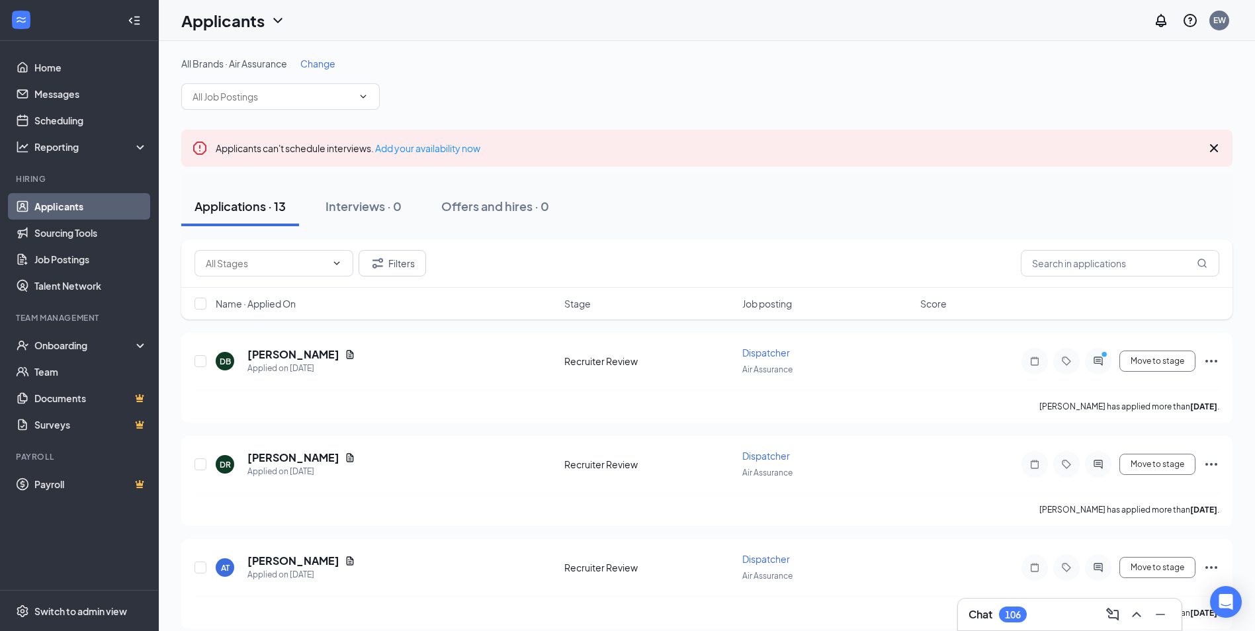
click at [323, 63] on span "Change" at bounding box center [317, 64] width 35 height 12
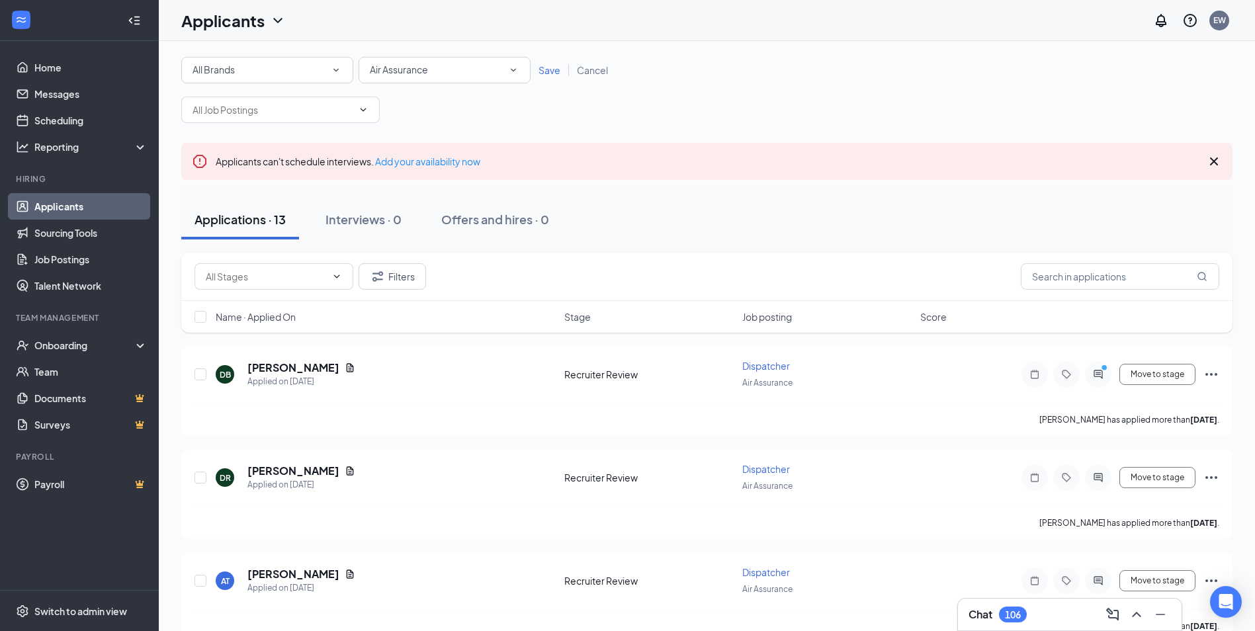
click at [450, 69] on div "Air Assurance" at bounding box center [444, 70] width 149 height 16
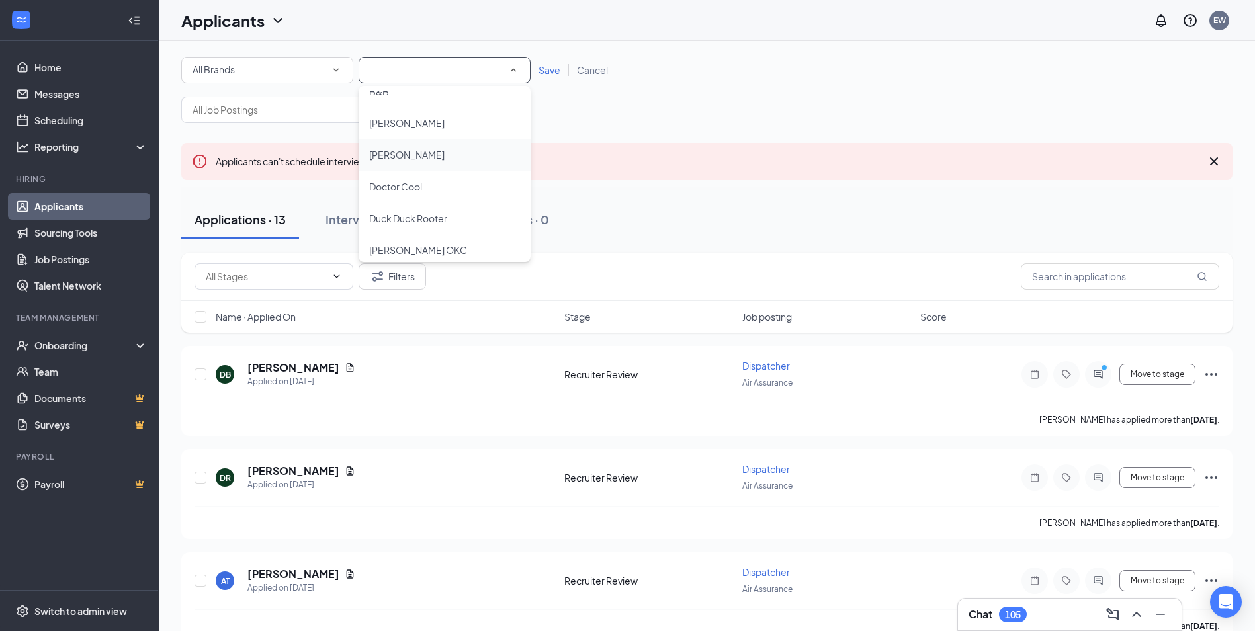
scroll to position [331, 0]
click at [412, 99] on div "Allied" at bounding box center [444, 94] width 151 height 16
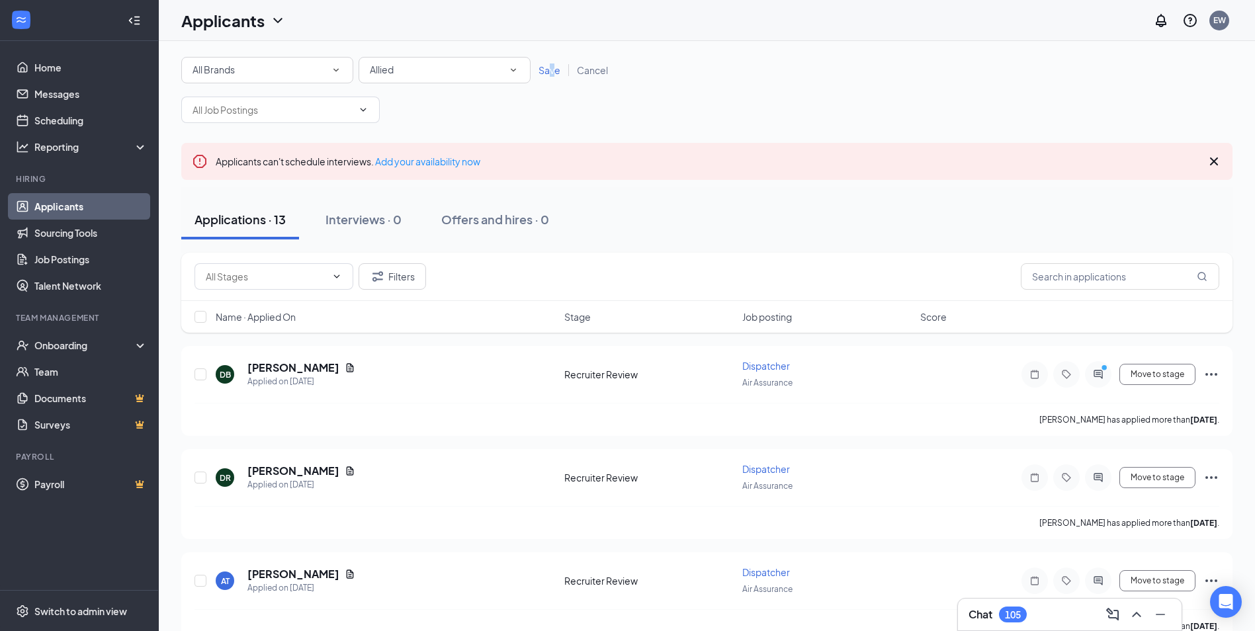
click at [552, 68] on span "Save" at bounding box center [549, 70] width 22 height 12
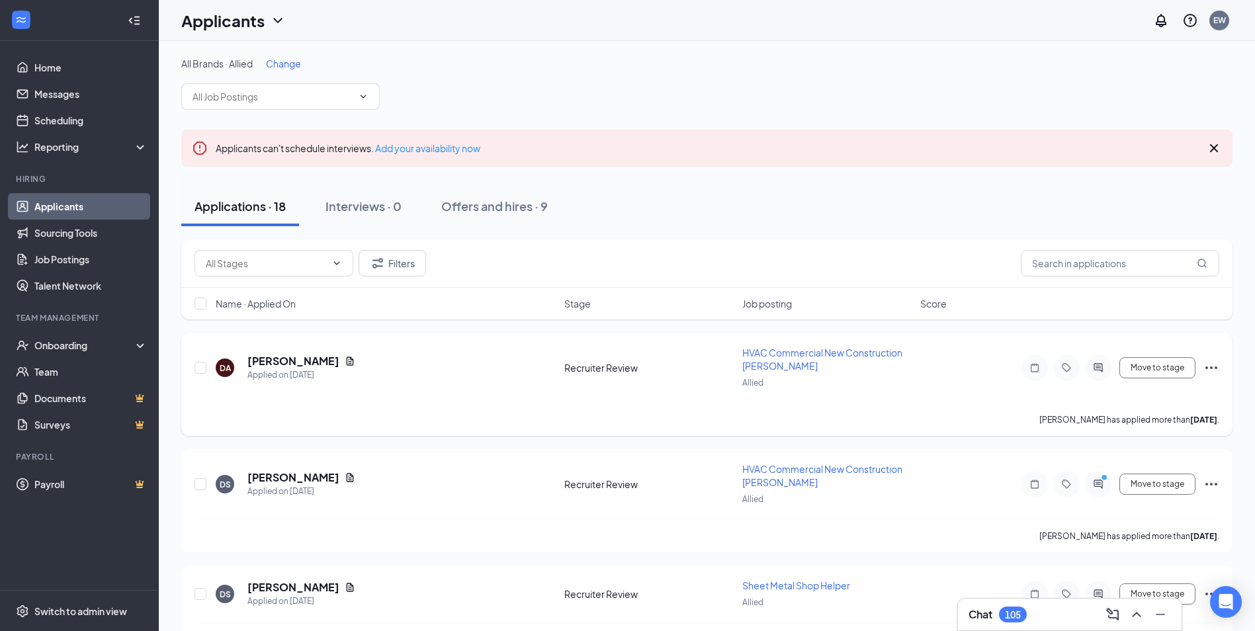
click at [1209, 368] on icon "Ellipses" at bounding box center [1211, 368] width 16 height 16
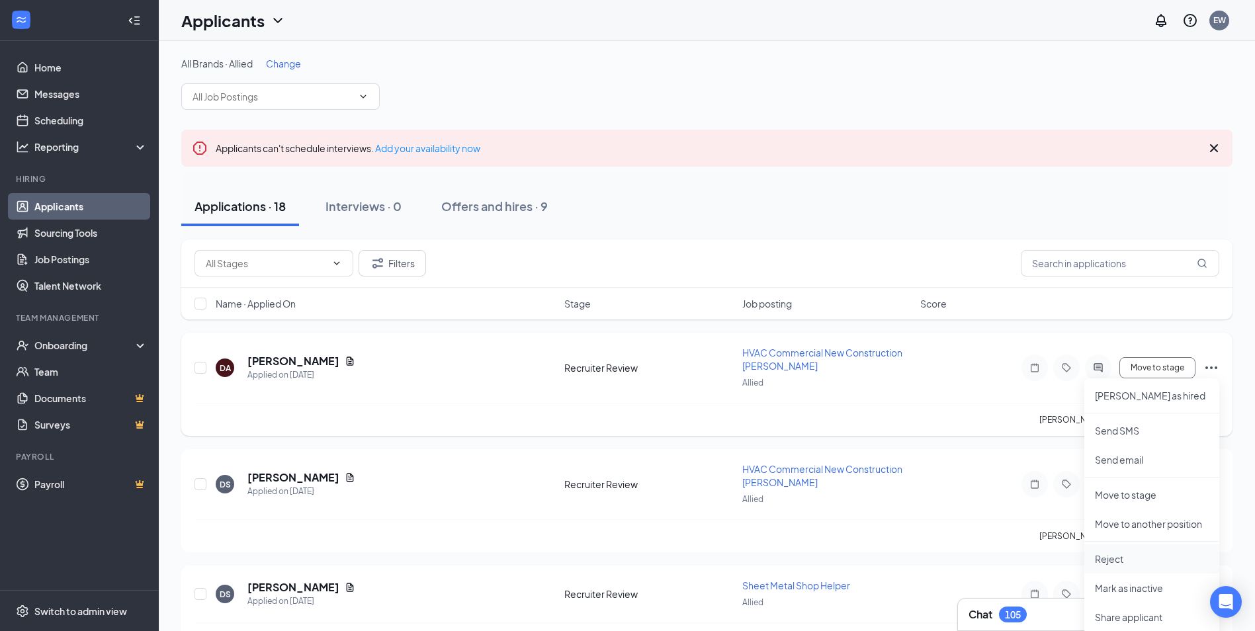
click at [1145, 557] on p "Reject" at bounding box center [1152, 558] width 114 height 13
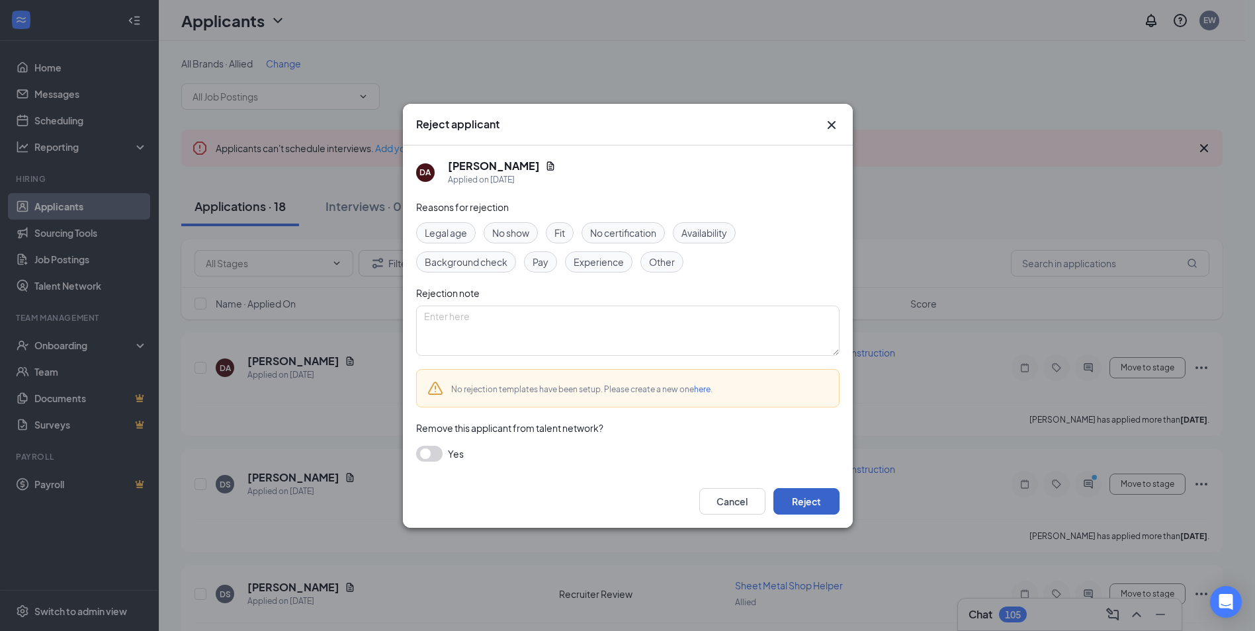
click at [827, 501] on button "Reject" at bounding box center [806, 501] width 66 height 26
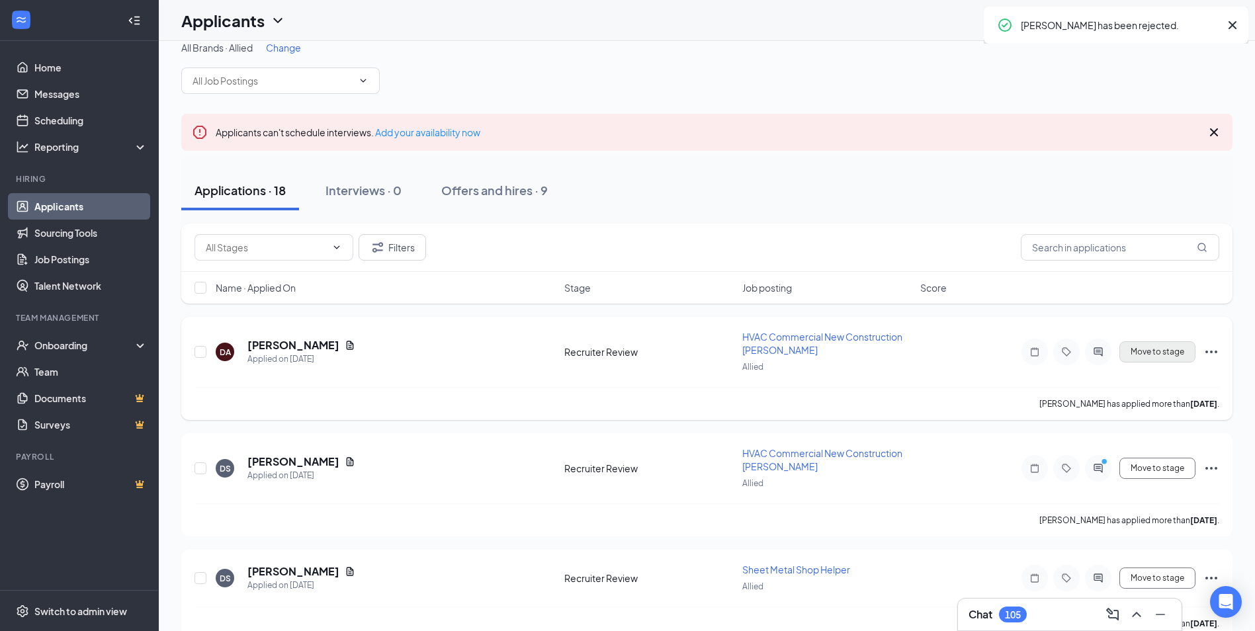
scroll to position [66, 0]
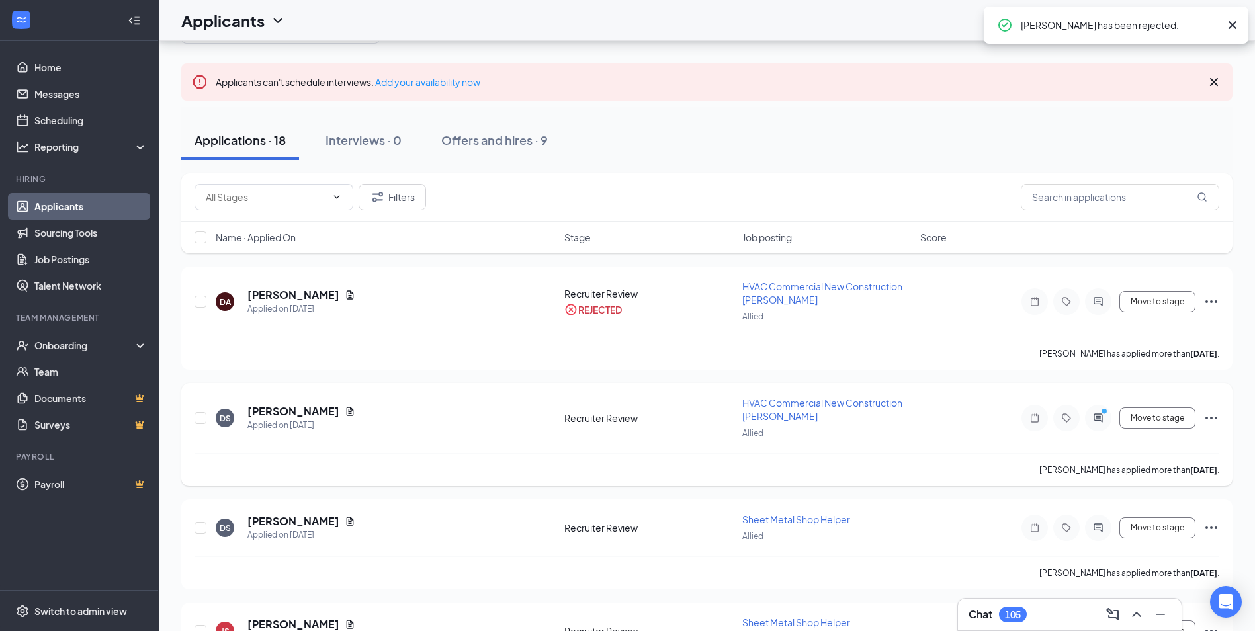
click at [1218, 418] on icon "Ellipses" at bounding box center [1211, 418] width 16 height 16
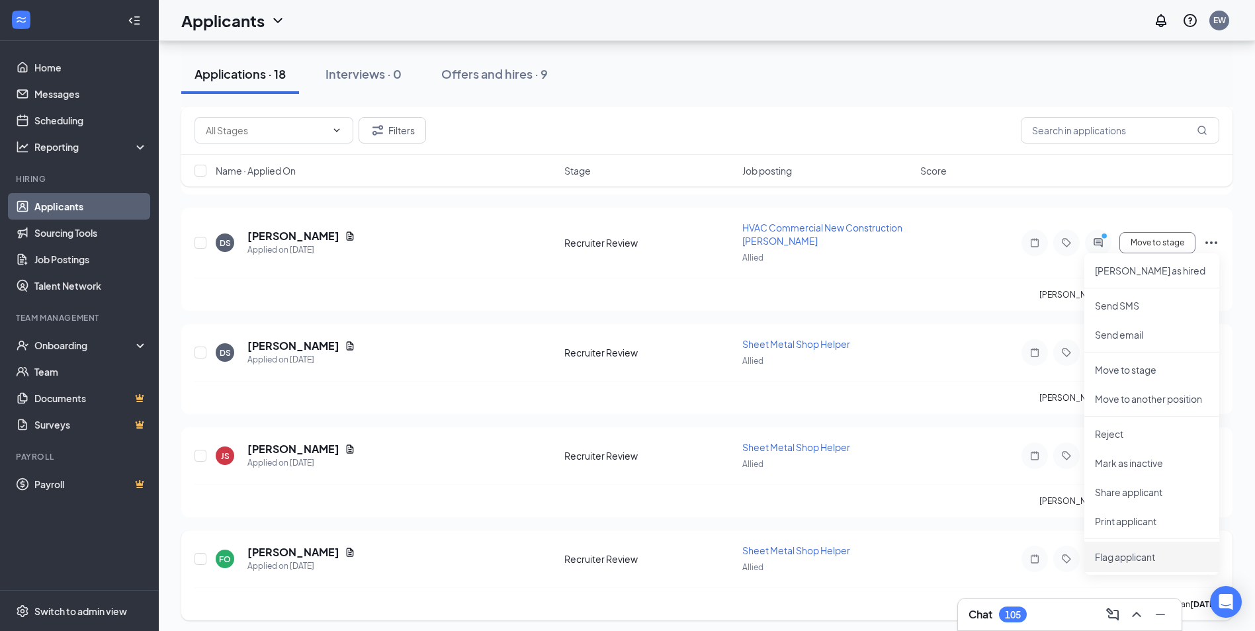
scroll to position [265, 0]
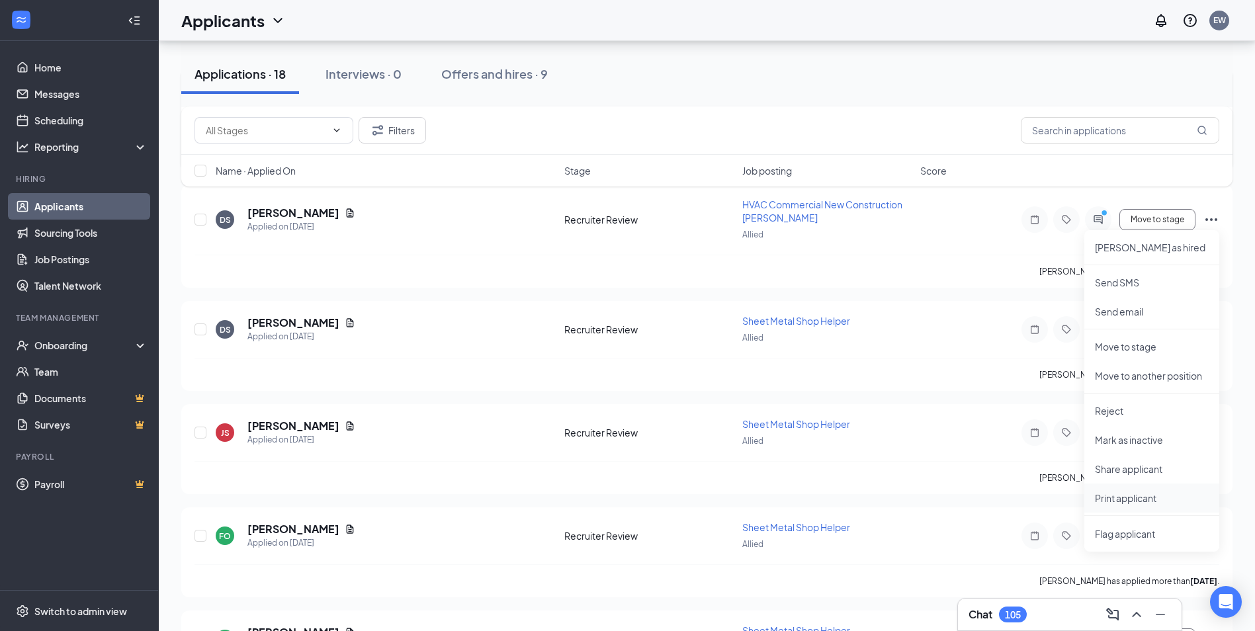
click at [1166, 503] on p "Print applicant" at bounding box center [1152, 497] width 114 height 13
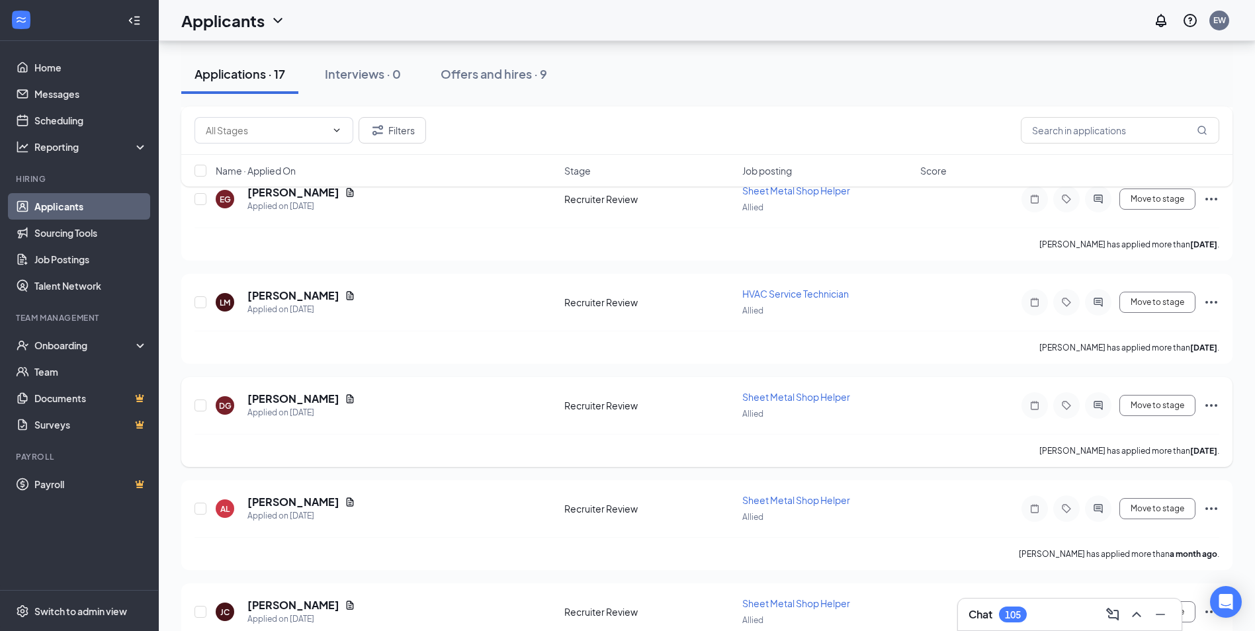
scroll to position [794, 0]
click at [1215, 305] on icon "Ellipses" at bounding box center [1211, 303] width 16 height 16
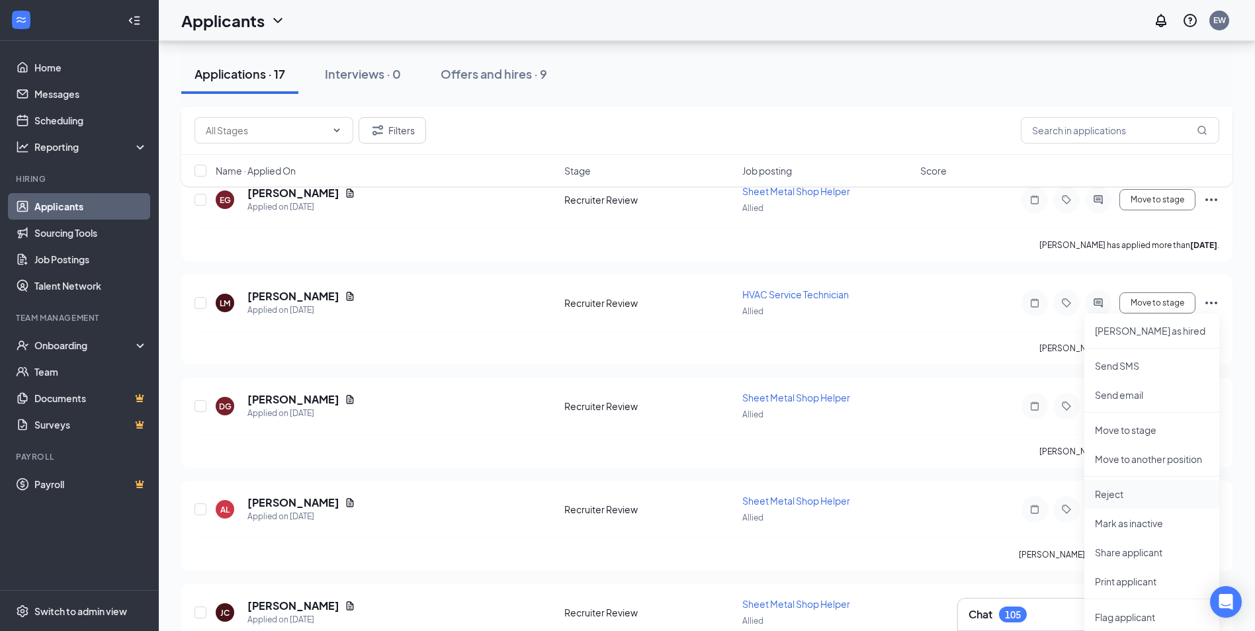
click at [1153, 493] on p "Reject" at bounding box center [1152, 493] width 114 height 13
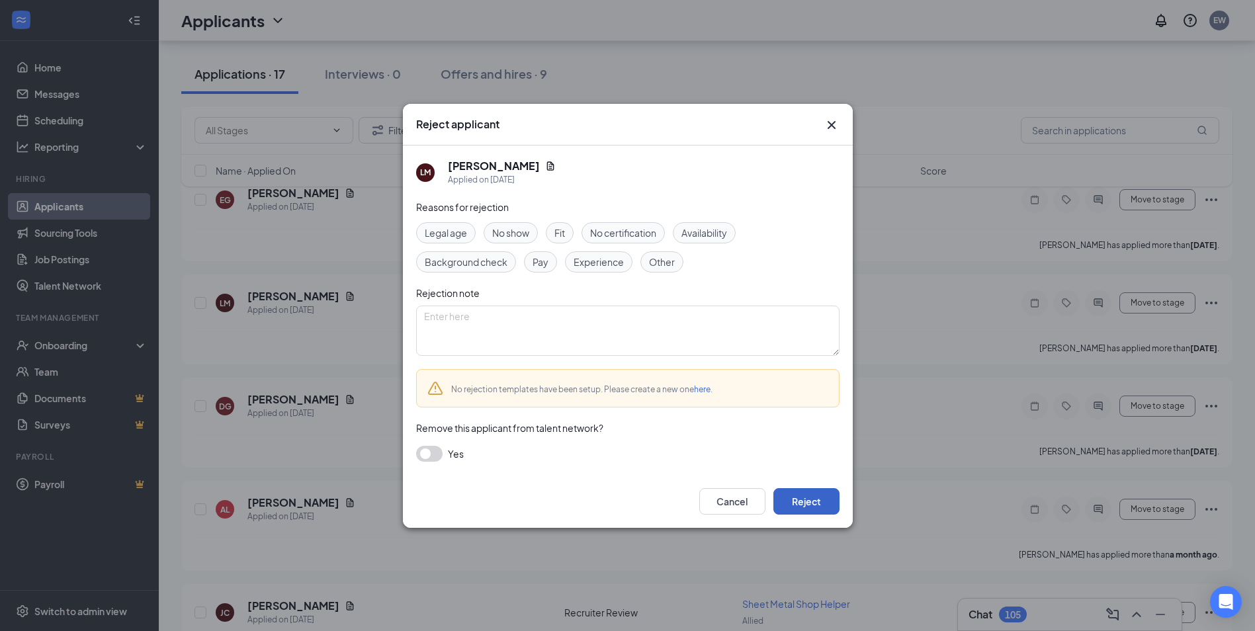
click at [779, 505] on button "Reject" at bounding box center [806, 501] width 66 height 26
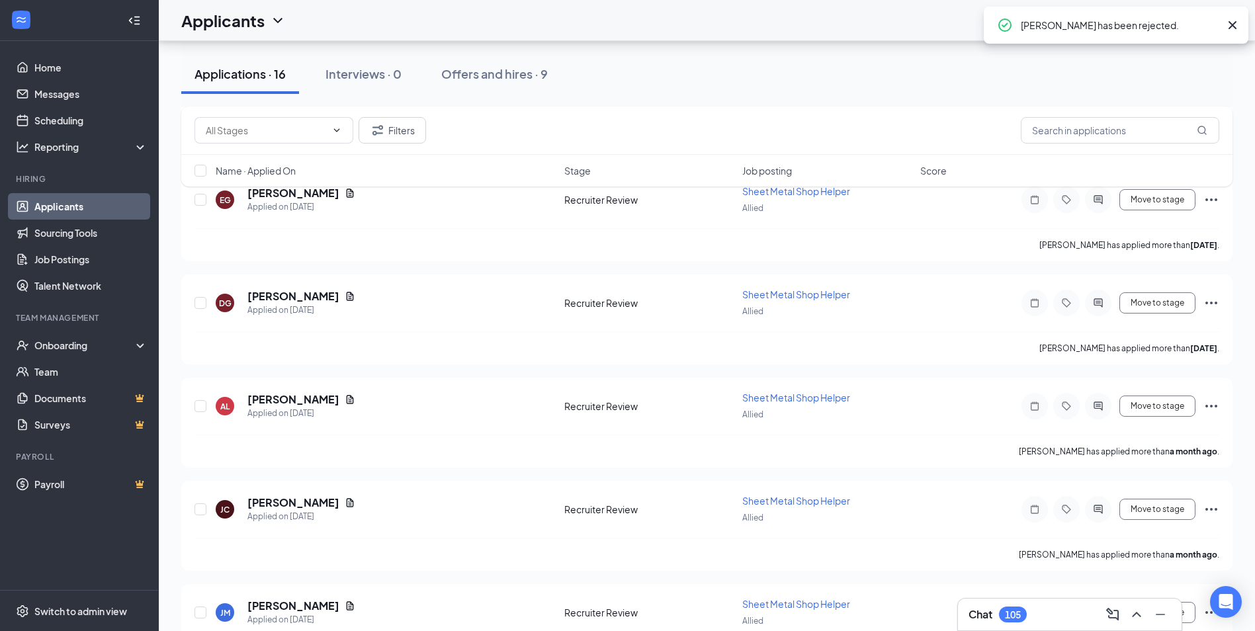
click at [1234, 24] on icon "Cross" at bounding box center [1232, 25] width 8 height 8
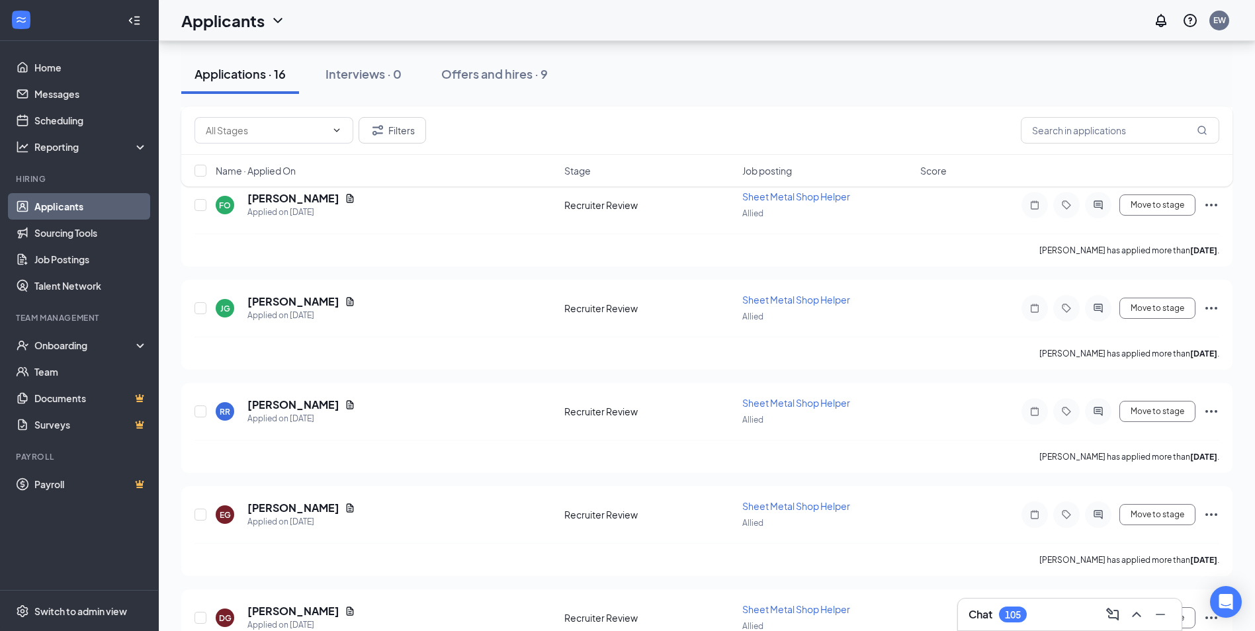
scroll to position [265, 0]
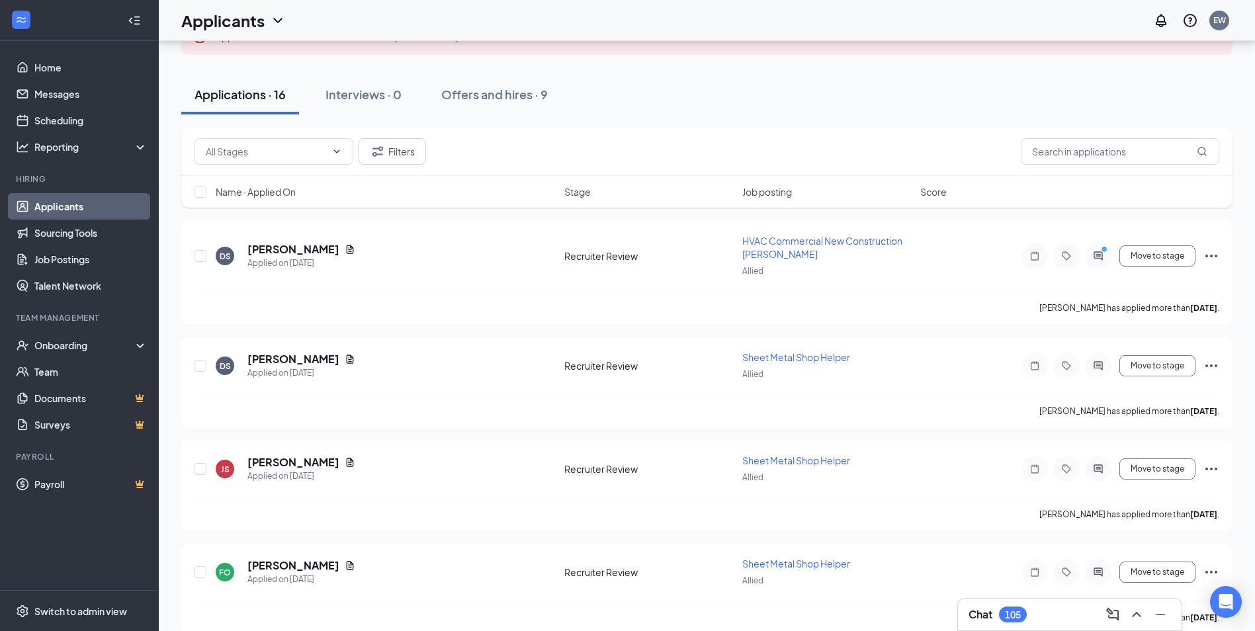
scroll to position [0, 0]
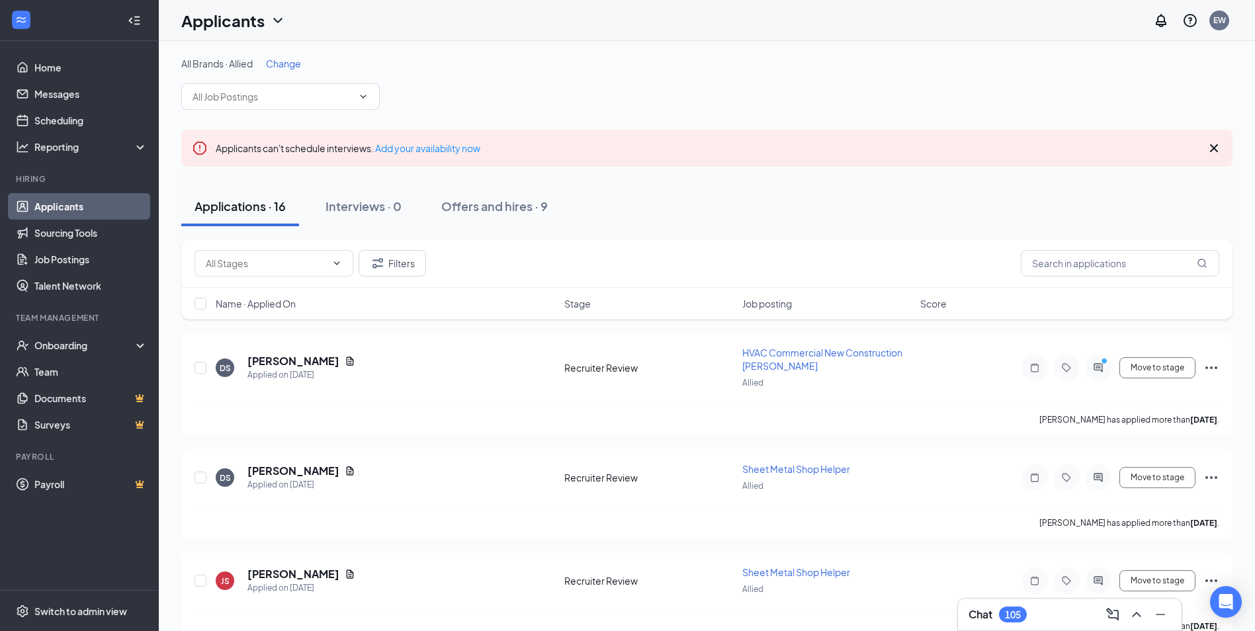
click at [275, 63] on span "Change" at bounding box center [283, 64] width 35 height 12
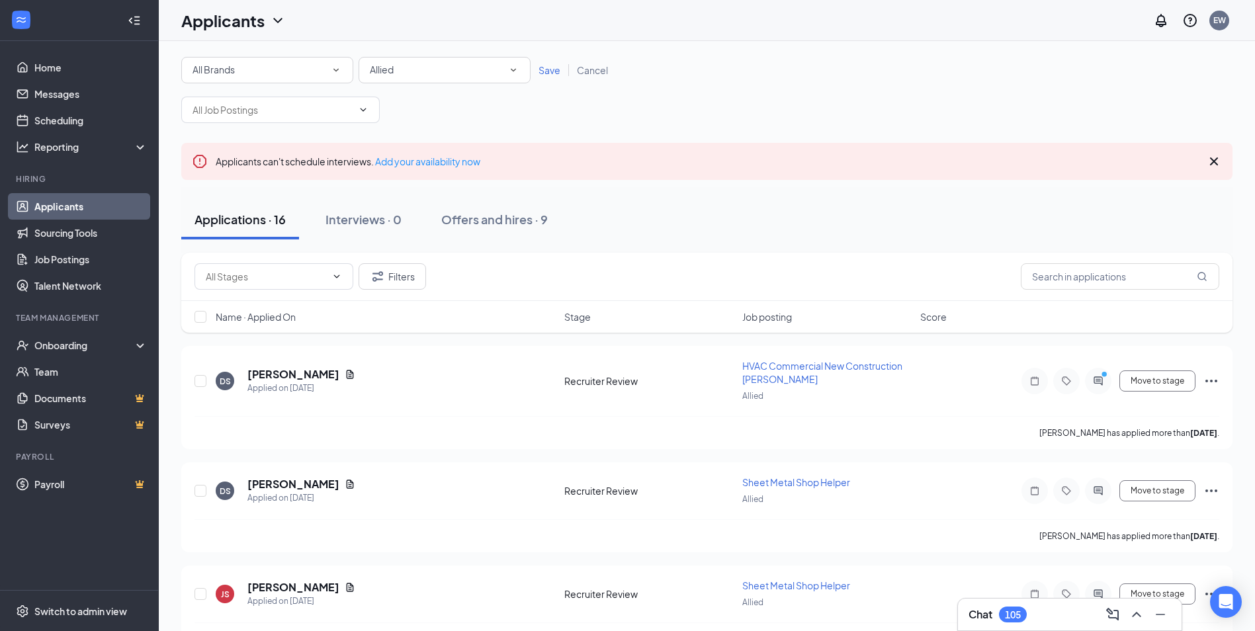
click at [435, 62] on div "All Locations Allied" at bounding box center [445, 70] width 172 height 26
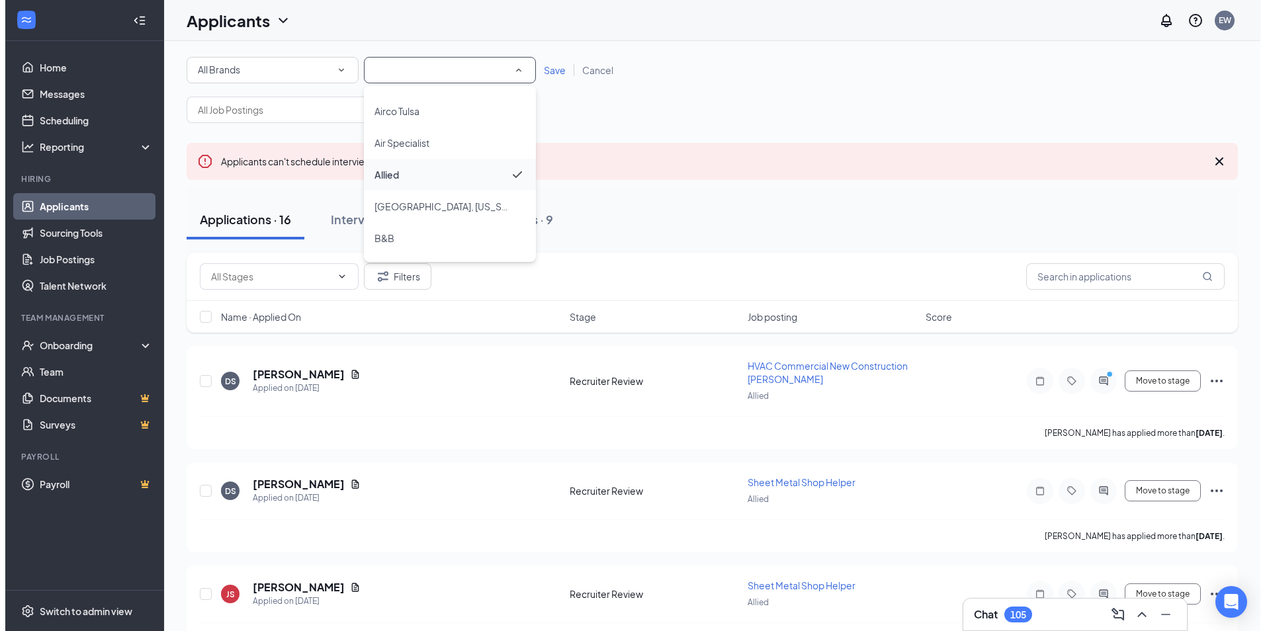
scroll to position [316, 0]
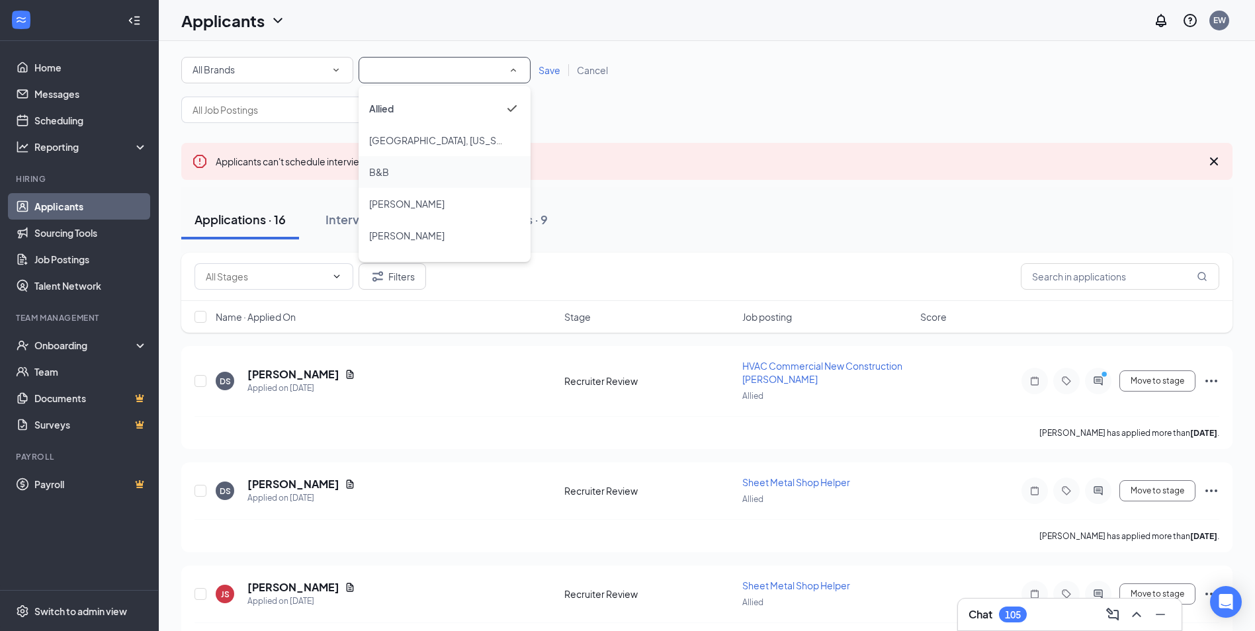
click at [431, 173] on div "B&B" at bounding box center [444, 172] width 151 height 16
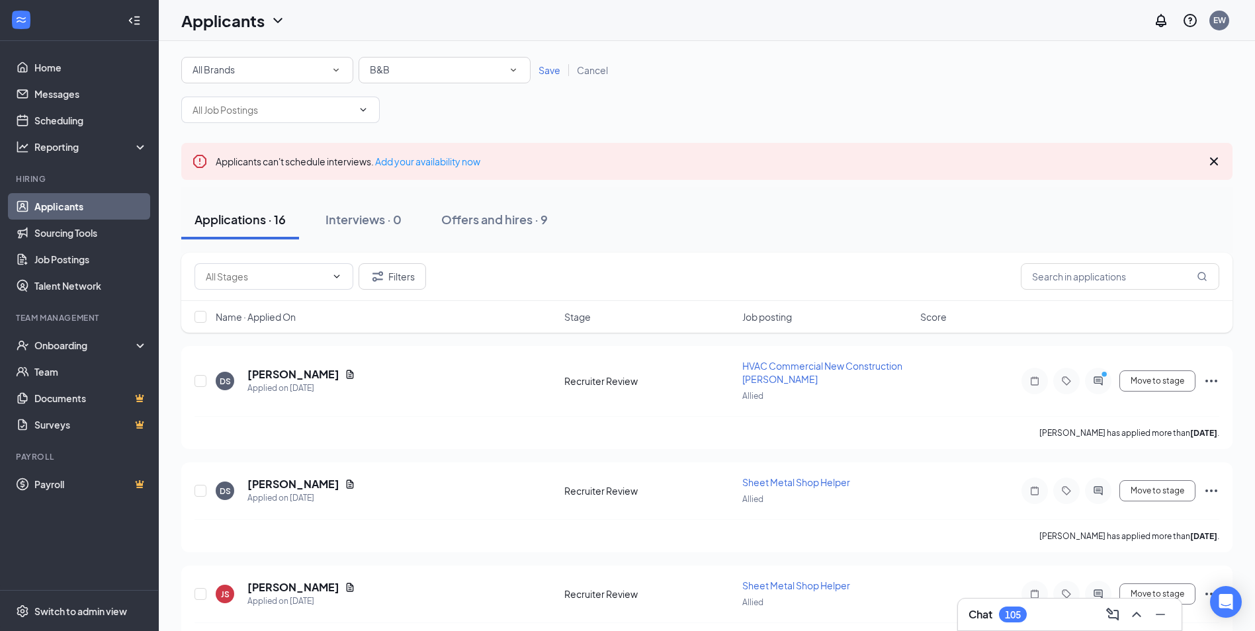
click at [545, 73] on span "Save" at bounding box center [549, 70] width 22 height 12
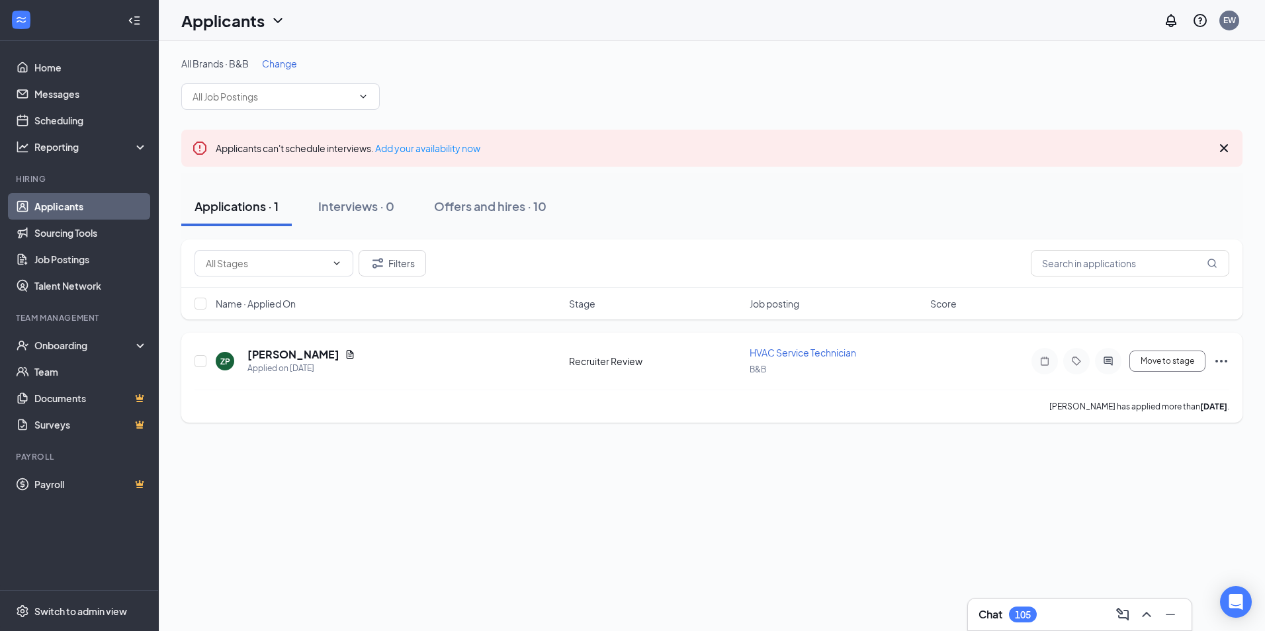
click at [1224, 360] on icon "Ellipses" at bounding box center [1221, 361] width 16 height 16
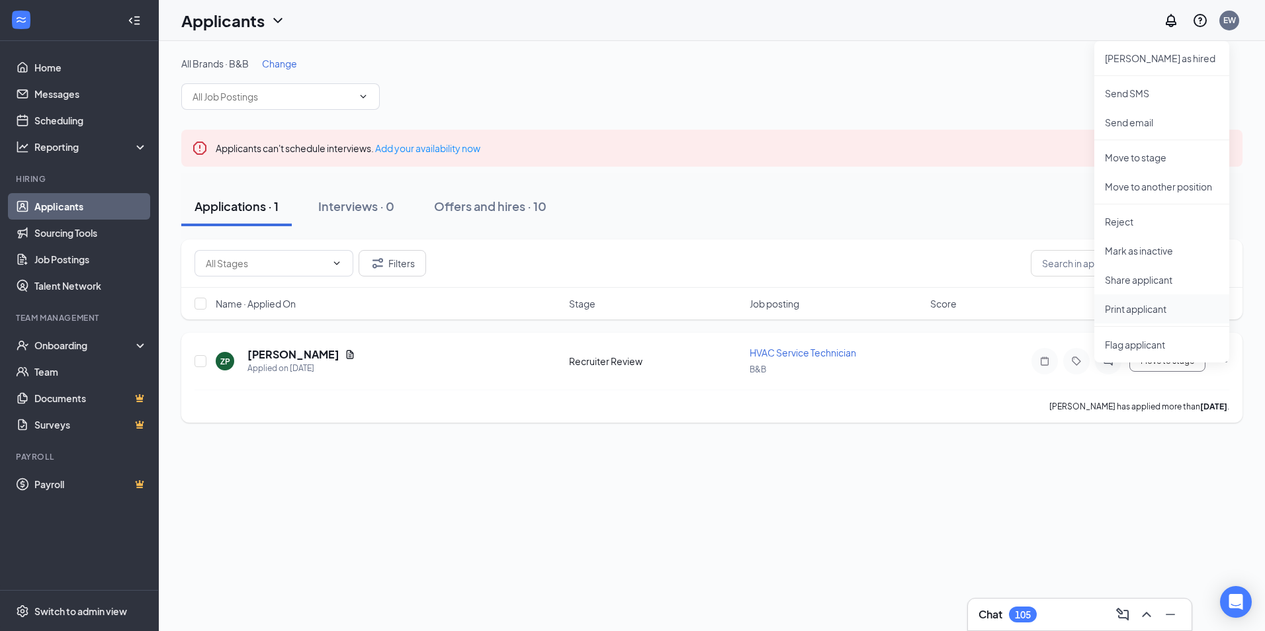
click at [1147, 302] on li "Print applicant" at bounding box center [1161, 308] width 135 height 29
